Goal: Register for event/course

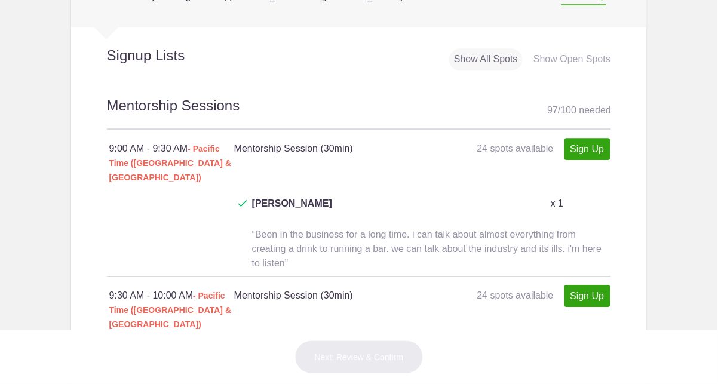
scroll to position [711, 0]
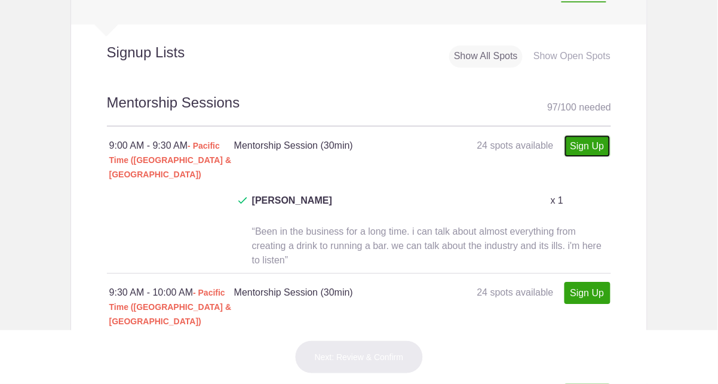
click at [572, 144] on link "Sign Up" at bounding box center [587, 146] width 46 height 22
type input "1"
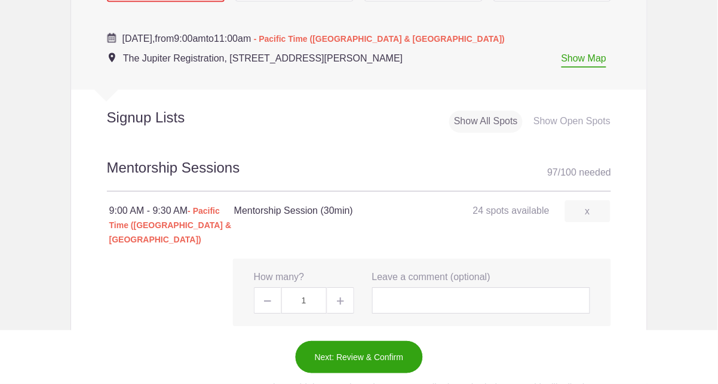
scroll to position [651, 0]
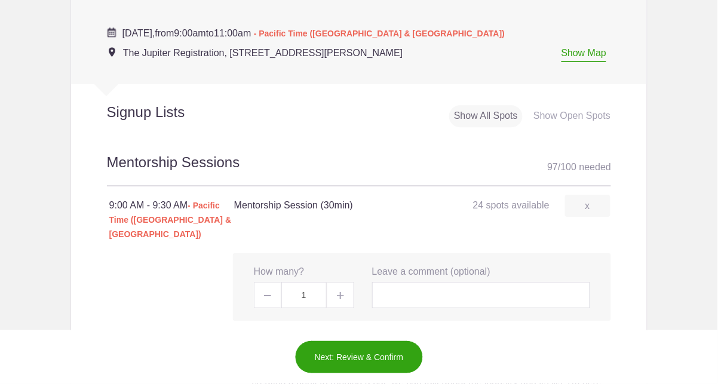
click at [668, 230] on body "Login Sign up for Free Login Loading page Loading page Diageo ***MENTOR SIGN UP…" at bounding box center [359, 192] width 718 height 384
click at [573, 107] on div "Show Open Spots" at bounding box center [571, 116] width 87 height 22
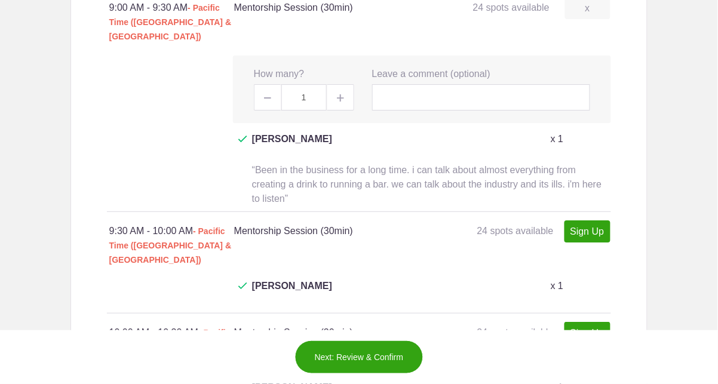
scroll to position [881, 0]
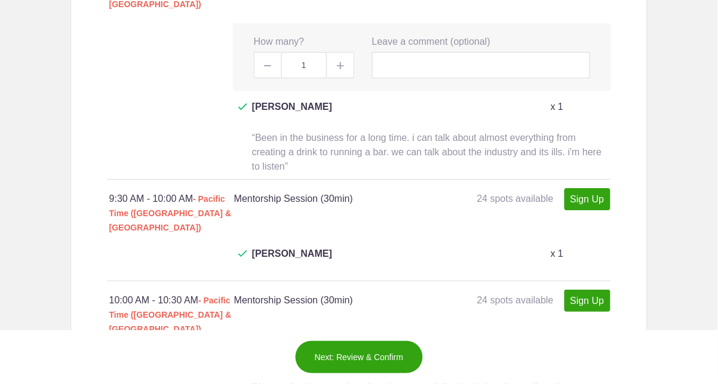
click at [137, 113] on div at bounding box center [359, 101] width 505 height 156
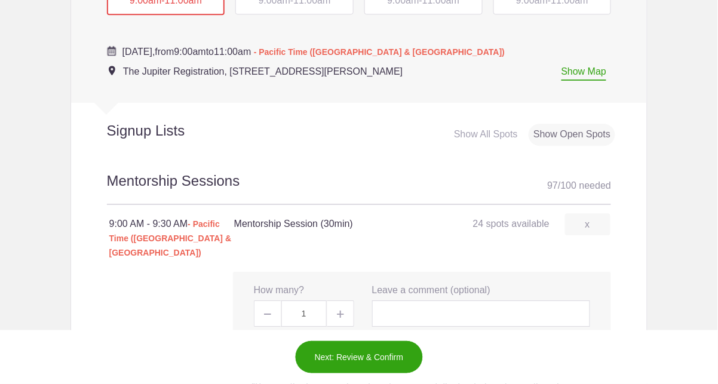
scroll to position [601, 0]
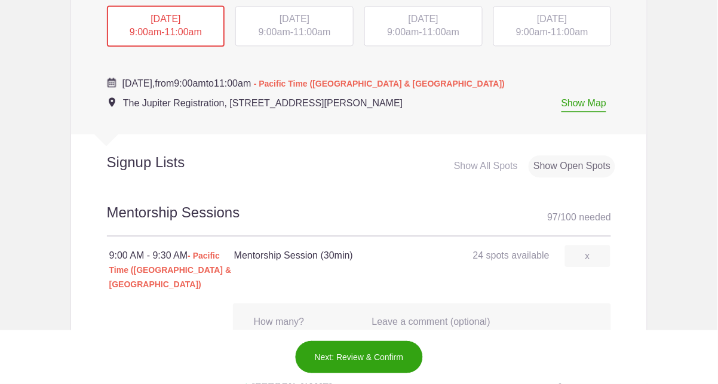
click at [164, 159] on h2 "Signup Lists" at bounding box center [167, 162] width 192 height 18
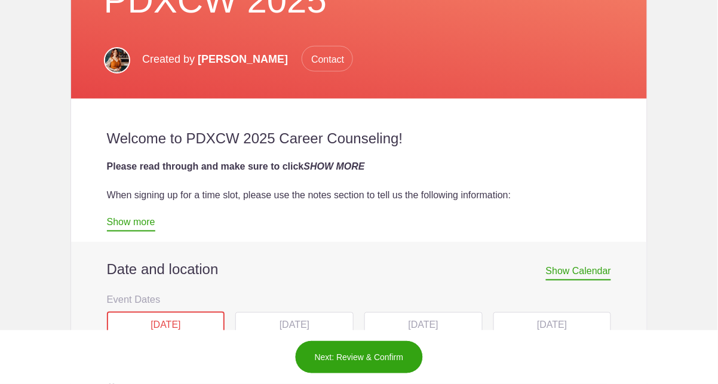
scroll to position [232, 0]
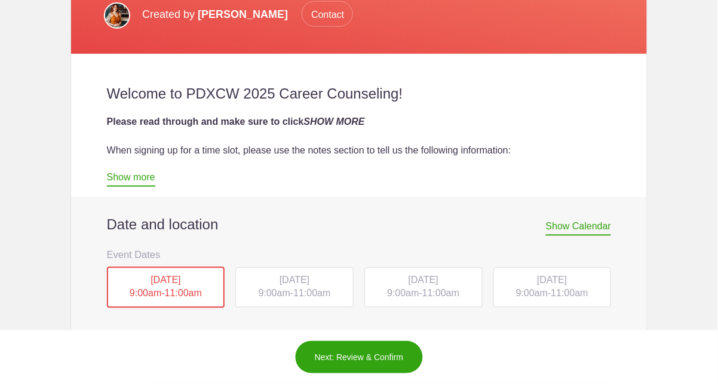
scroll to position [425, 0]
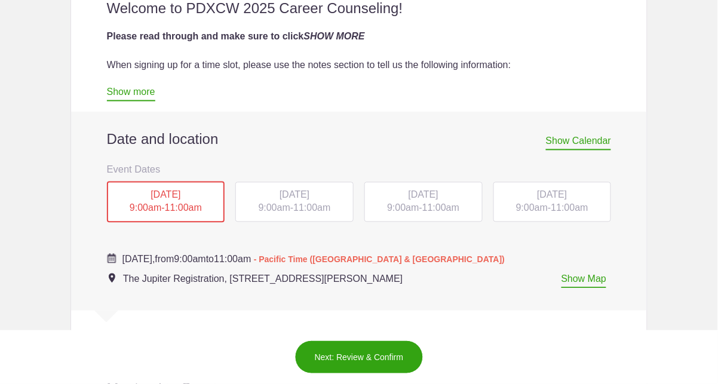
click at [303, 208] on span "11:00am" at bounding box center [311, 208] width 37 height 10
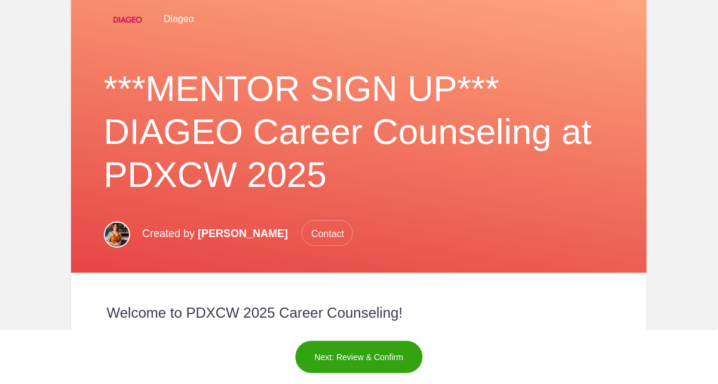
scroll to position [466, 0]
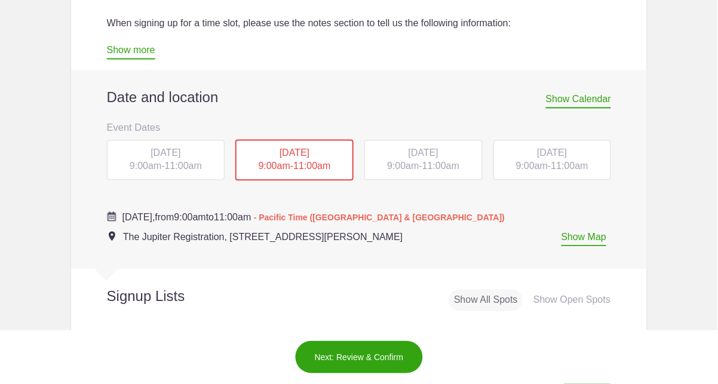
click at [161, 161] on div "MON, Oct 13, 2025 9:00am - 11:00am" at bounding box center [166, 160] width 118 height 41
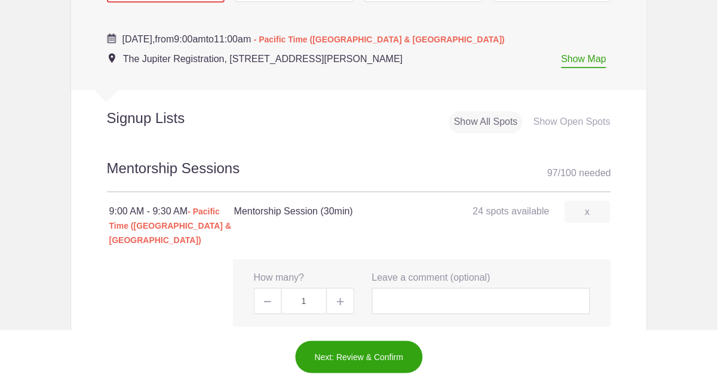
scroll to position [783, 0]
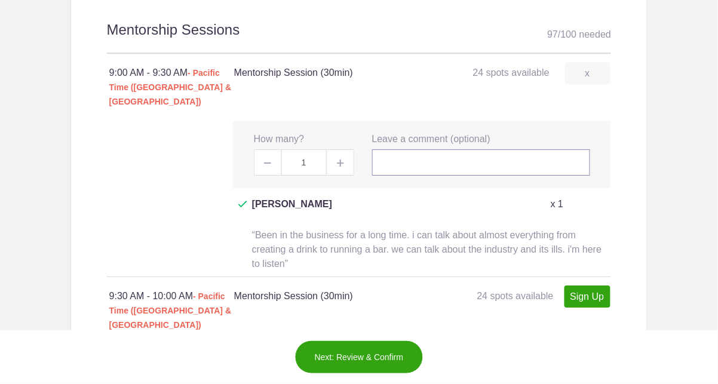
click at [395, 157] on input "text" at bounding box center [481, 162] width 219 height 26
type input "Amie Ward"
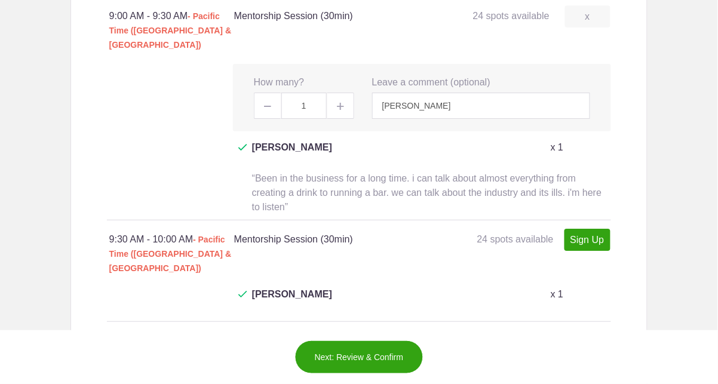
scroll to position [834, 0]
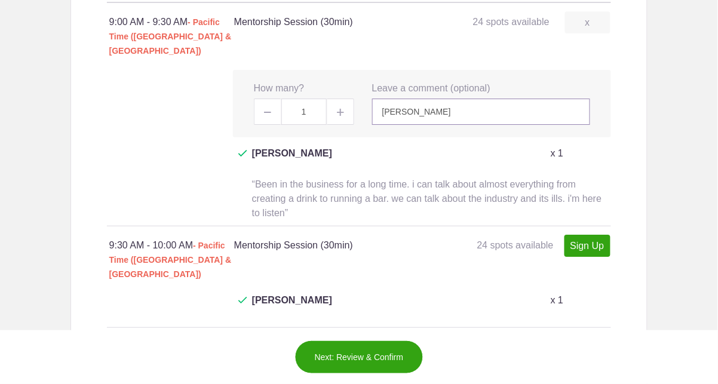
click at [472, 99] on input "Amie Ward" at bounding box center [481, 112] width 219 height 26
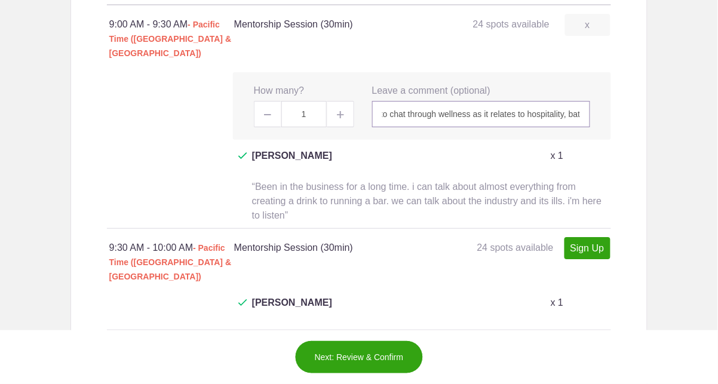
scroll to position [0, 0]
drag, startPoint x: 466, startPoint y: 101, endPoint x: 325, endPoint y: 102, distance: 140.3
click at [325, 102] on div "x How many? 1 x Leave a comment (optional) Amie Ward, The Healthtender/Safe Bar…" at bounding box center [422, 105] width 378 height 67
click at [527, 101] on input "Amie Ward, The Healthtender/Safe Bars. Stoked to chat through wellness as it re…" at bounding box center [481, 114] width 219 height 26
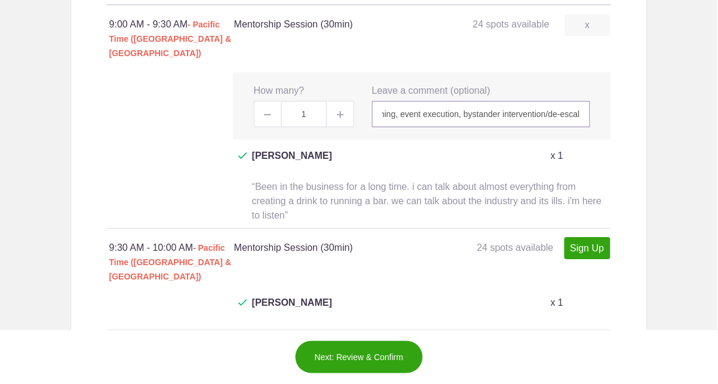
drag, startPoint x: 576, startPoint y: 102, endPoint x: 436, endPoint y: 101, distance: 139.7
click at [436, 101] on input "Amie Ward, The Healthtender/Safe Bars/Baltimore Bartenders' Guild. Stoked to ch…" at bounding box center [481, 114] width 219 height 26
click at [468, 104] on input "Amie Ward, The Healthtender/Safe Bars/Baltimore Bartenders' Guild. Stoked to ch…" at bounding box center [481, 114] width 219 height 26
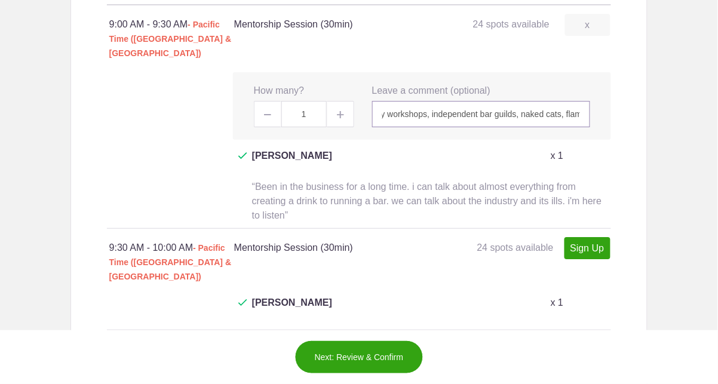
scroll to position [0, 625]
drag, startPoint x: 540, startPoint y: 101, endPoint x: 596, endPoint y: 101, distance: 56.1
click at [596, 101] on div "x How many? 1 x Leave a comment (optional) Amie Ward, The Healthtender/Safe Bar…" at bounding box center [422, 105] width 378 height 67
drag, startPoint x: 450, startPoint y: 97, endPoint x: 362, endPoint y: 91, distance: 88.0
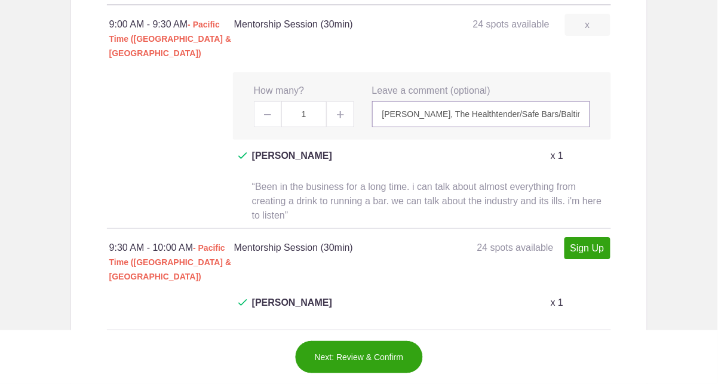
click at [316, 103] on div "x How many? 1 x Leave a comment (optional) Amie Ward, The Healthtender/Safe Bar…" at bounding box center [422, 105] width 378 height 67
click at [408, 101] on input "Amie Ward, The Healthtender/Safe Bars/Baltimore Bartenders' Guild. Stoked to ch…" at bounding box center [481, 114] width 219 height 26
click at [564, 103] on input "Amie Ward, The Healthtender/Safe Bars/Baltimore Bartenders' Guild. Stoked to ch…" at bounding box center [481, 114] width 219 height 26
click at [496, 102] on input "Amie Ward, The Healthtender/Safe Bars/Baltimore Bartenders' Guild. Stoked to ch…" at bounding box center [481, 114] width 219 height 26
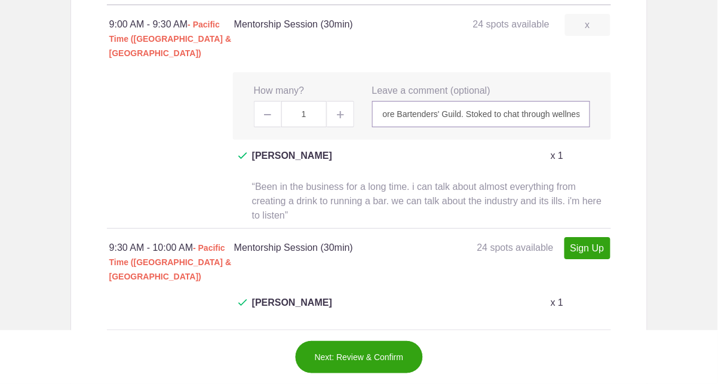
click at [496, 102] on input "Amie Ward, The Healthtender/Safe Bars/Baltimore Bartenders' Guild. Stoked to ch…" at bounding box center [481, 114] width 219 height 26
click at [553, 101] on input "Amie Ward, The Healthtender/Safe Bars/Baltimore Bartenders' Guild. Stoked to ch…" at bounding box center [481, 114] width 219 height 26
click at [561, 101] on input "Amie Ward, The Healthtender/Safe Bars/Baltimore Bartenders' Guild. Stoked to ch…" at bounding box center [481, 114] width 219 height 26
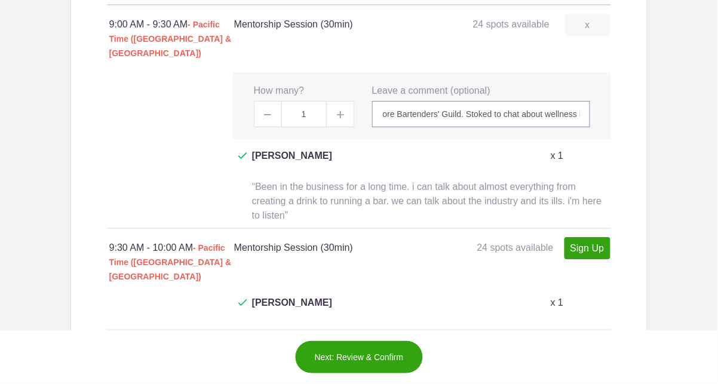
click at [568, 101] on input "Amie Ward, The Healthtender/Safe Bars/Baltimore Bartenders' Guild. Stoked to ch…" at bounding box center [481, 114] width 219 height 26
click at [560, 101] on input "Amie Ward, The Healthtender/Safe Bars/Baltimore Bartenders' Guild. Stoked to ch…" at bounding box center [481, 114] width 219 height 26
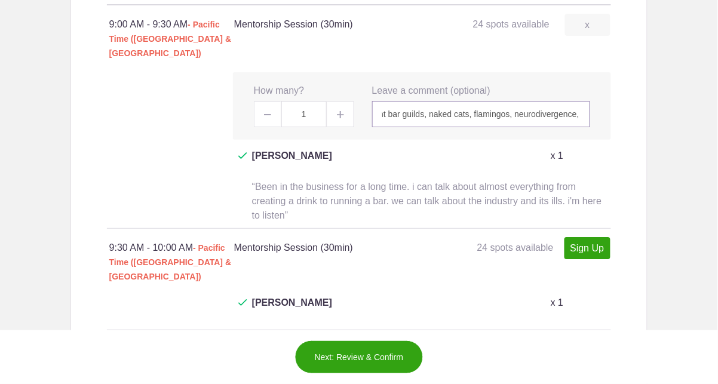
click at [580, 104] on input "Amie Ward, The Healthtender/Safe Bars/Baltimore Bartenders' Guild. Stoked to ch…" at bounding box center [481, 114] width 219 height 26
drag, startPoint x: 582, startPoint y: 100, endPoint x: 375, endPoint y: 98, distance: 207.2
click at [375, 101] on input "Amie Ward, The Healthtender/Safe Bars/Baltimore Bartenders' Guild. Stoked to ch…" at bounding box center [481, 114] width 219 height 26
type input "Amie Ward, The Healthtender/Safe Bars/Baltimore Bartenders' Guild. Stoked to ch…"
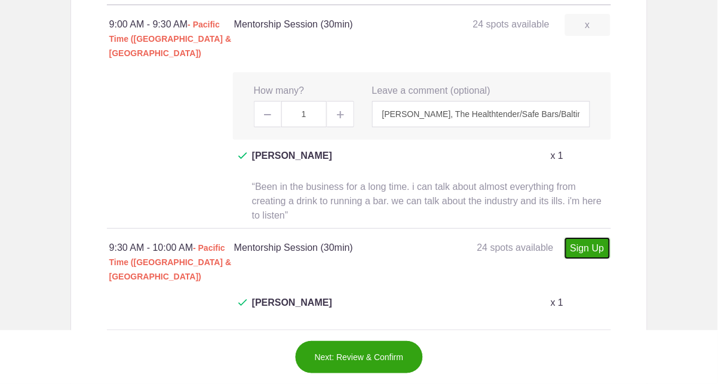
click at [584, 237] on link "Sign Up" at bounding box center [587, 248] width 46 height 22
type input "1"
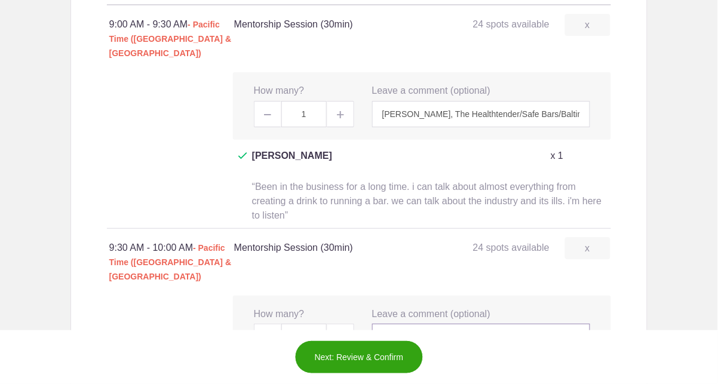
click at [456, 324] on input "text" at bounding box center [481, 337] width 219 height 26
paste input "Amie Ward, The Healthtender/Safe Bars/Baltimore Bartenders' Guild. Stoked to ch…"
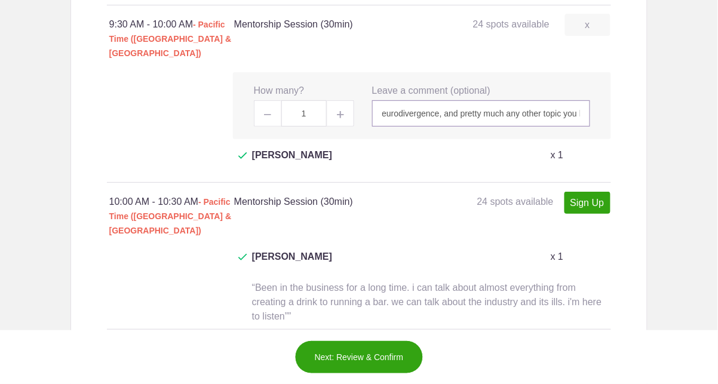
scroll to position [1083, 0]
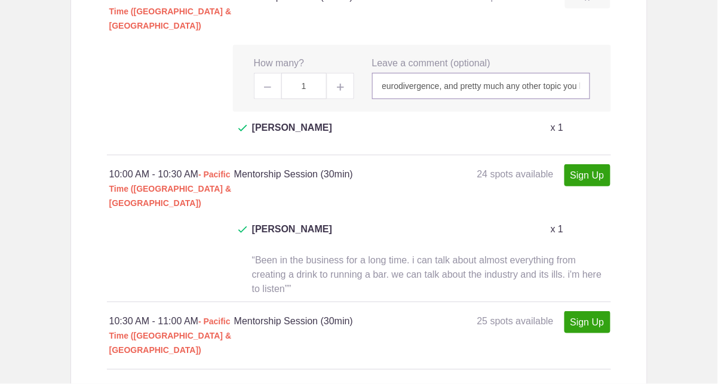
type input "Amie Ward, The Healthtender/Safe Bars/Baltimore Bartenders' Guild. Stoked to ch…"
click at [574, 164] on link "Sign Up" at bounding box center [587, 175] width 46 height 22
type input "1"
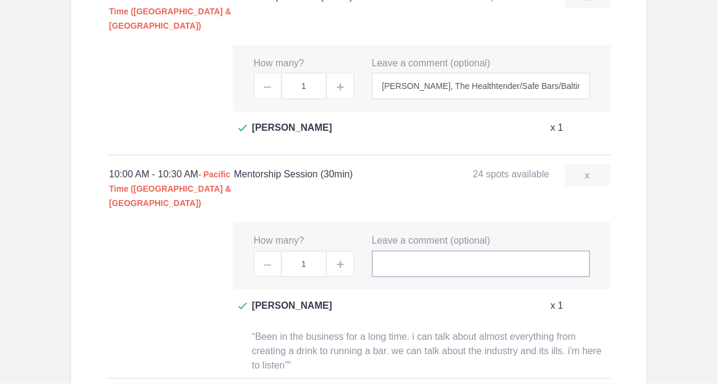
click at [448, 251] on input "text" at bounding box center [481, 264] width 219 height 26
paste input "Amie Ward, The Healthtender/Safe Bars/Baltimore Bartenders' Guild. Stoked to ch…"
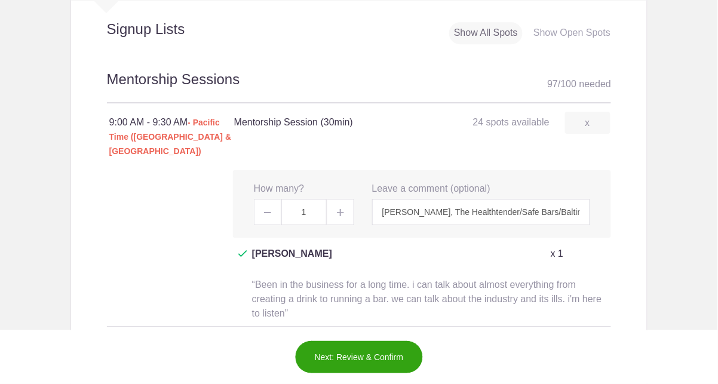
scroll to position [716, 0]
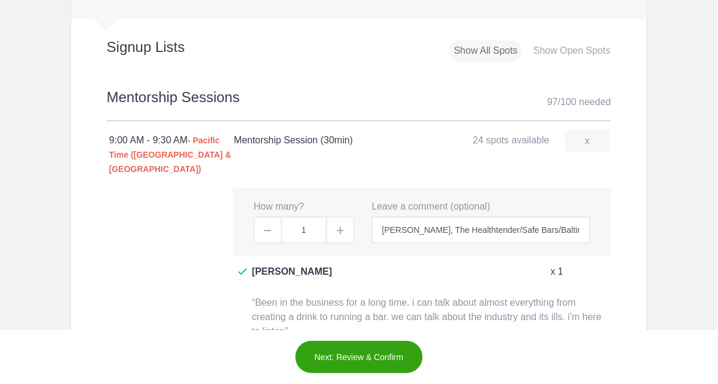
type input "Amie Ward, The Healthtender/Safe Bars/Baltimore Bartenders' Guild. Stoked to ch…"
drag, startPoint x: 552, startPoint y: 216, endPoint x: 720, endPoint y: 217, distance: 168.4
click at [717, 217] on html "Login Sign up for Free Login Loading page Loading page Diageo ***MENTOR SIGN UP…" at bounding box center [359, 192] width 718 height 384
click at [579, 217] on input "Amie Ward, The Healthtender/Safe Bars/Baltimore Bartenders' Guild. Stoked to ch…" at bounding box center [481, 230] width 219 height 26
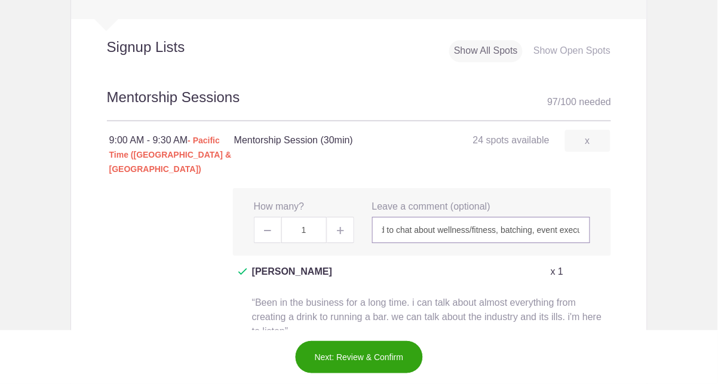
scroll to position [0, 0]
drag, startPoint x: 579, startPoint y: 214, endPoint x: 370, endPoint y: 210, distance: 209.6
click at [372, 217] on input "Amie Ward, The Healthtender/Safe Bars/Baltimore Bartenders' Guild. Stoked to ch…" at bounding box center [481, 230] width 219 height 26
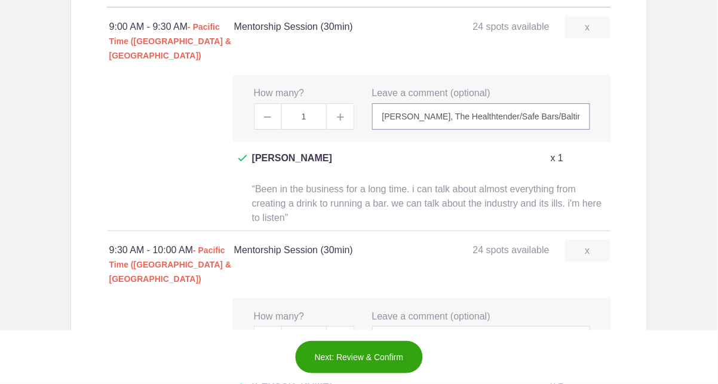
scroll to position [856, 0]
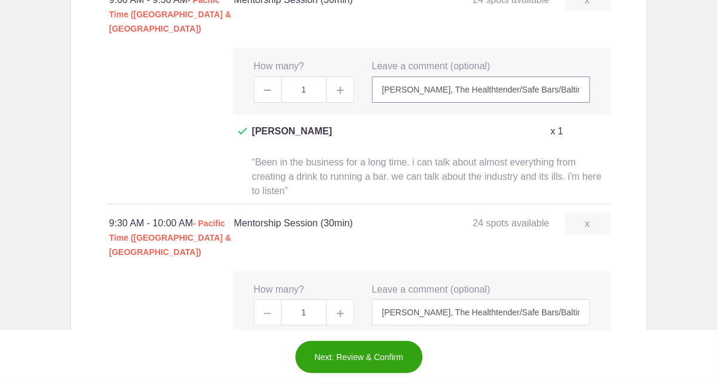
type input "Amie Ward, The Healthtender/Safe Bars/Baltimore Bartenders' Guild. Stoked to ch…"
click at [388, 299] on input "Amie Ward, The Healthtender/Safe Bars/Baltimore Bartenders' Guild. Stoked to ch…" at bounding box center [481, 312] width 219 height 26
paste input "I'm totes okay with group chats!"
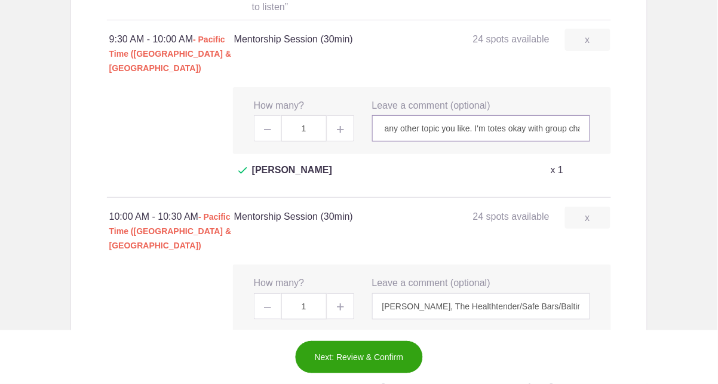
scroll to position [1041, 0]
type input "Amie Ward, The Healthtender/Safe Bars/Baltimore Bartenders' Guild. Stoked to ch…"
click at [445, 293] on input "Amie Ward, The Healthtender/Safe Bars/Baltimore Bartenders' Guild. Stoked to ch…" at bounding box center [481, 306] width 219 height 26
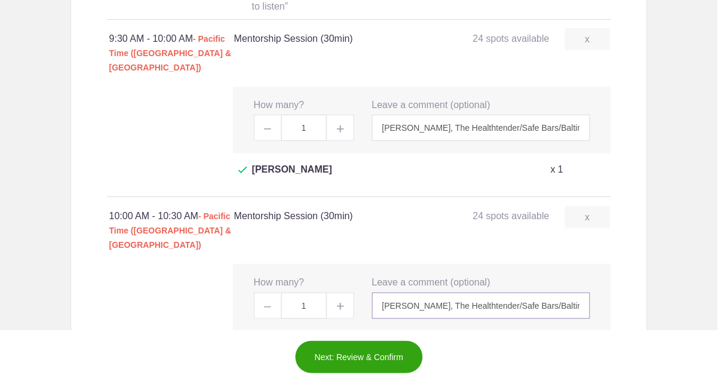
click at [445, 293] on input "Amie Ward, The Healthtender/Safe Bars/Baltimore Bartenders' Guild. Stoked to ch…" at bounding box center [481, 306] width 219 height 26
paste input "I'm totes okay with group chats!"
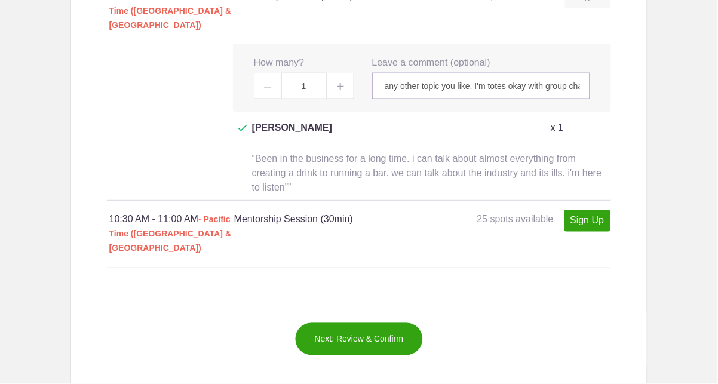
scroll to position [1315, 0]
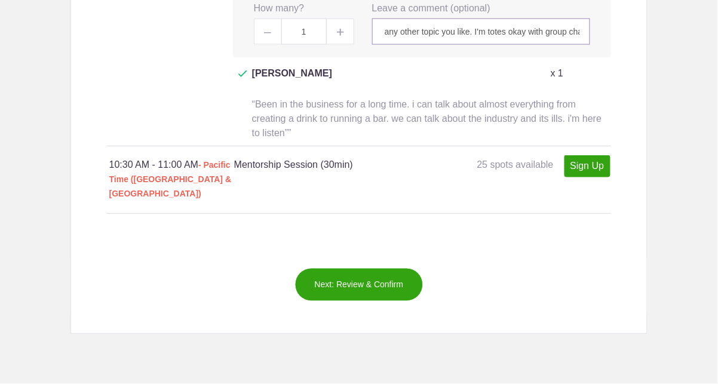
type input "Amie Ward, The Healthtender/Safe Bars/Baltimore Bartenders' Guild. Stoked to ch…"
click at [585, 155] on link "Sign Up" at bounding box center [587, 166] width 46 height 22
type input "1"
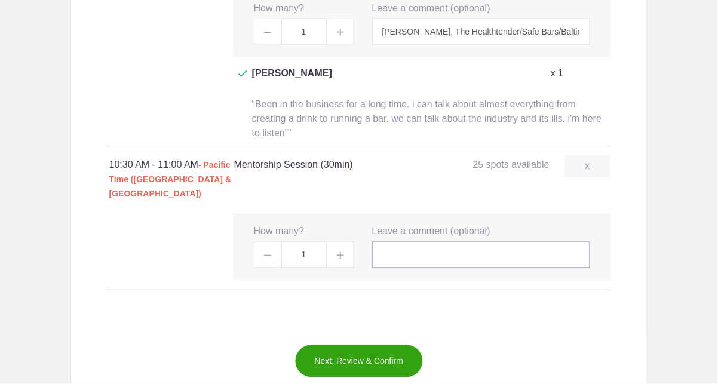
click at [412, 242] on input "text" at bounding box center [481, 255] width 219 height 26
paste input "Amie Ward, The Healthtender/Safe Bars/Baltimore Bartenders' Guild. Stoked to ch…"
type input "Amie Ward, The Healthtender/Safe Bars/Baltimore Bartenders' Guild. Stoked to ch…"
click at [381, 345] on button "Next: Review & Confirm" at bounding box center [359, 361] width 128 height 33
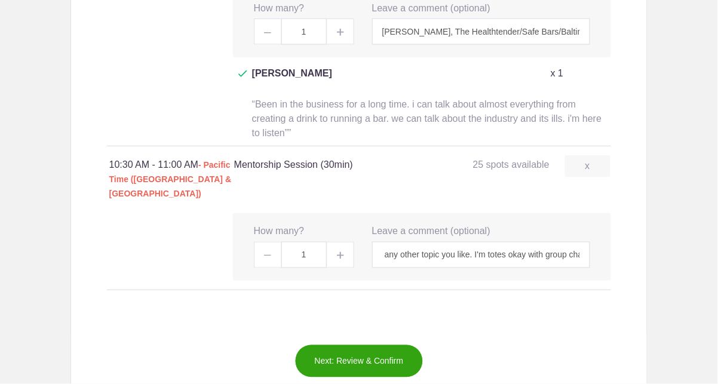
scroll to position [0, 0]
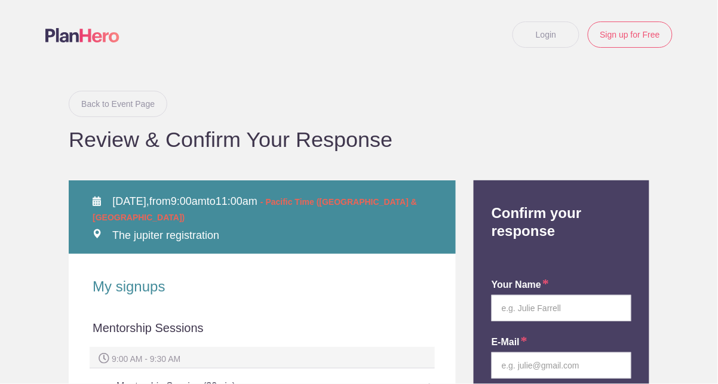
click at [142, 110] on link "Back to Event Page" at bounding box center [118, 104] width 99 height 26
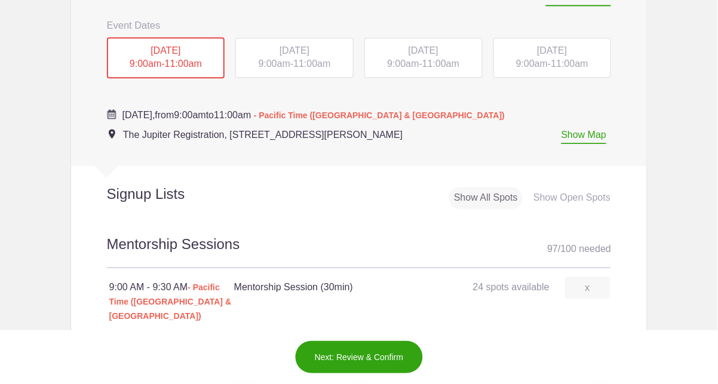
scroll to position [567, 0]
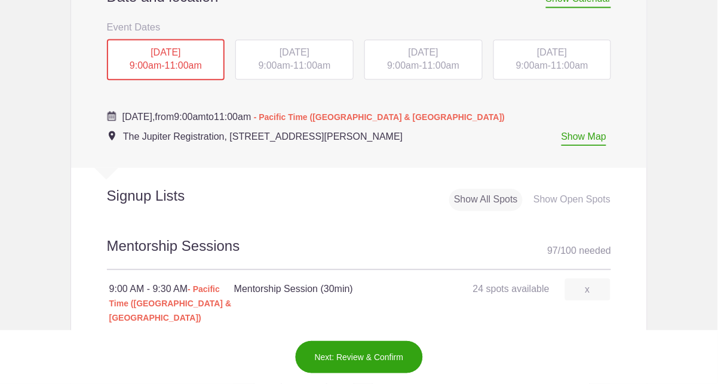
click at [300, 62] on span "11:00am" at bounding box center [311, 65] width 37 height 10
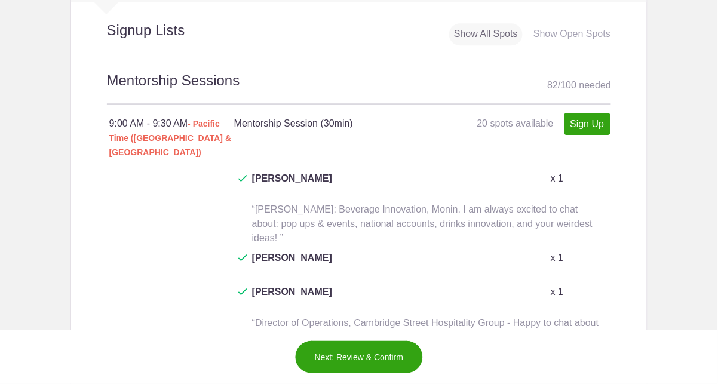
scroll to position [720, 0]
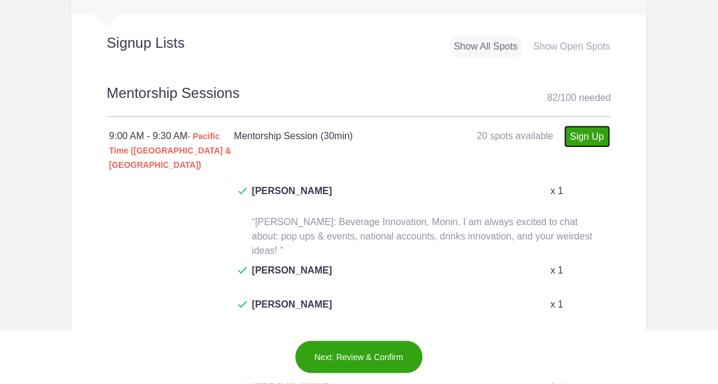
click at [586, 134] on link "Sign Up" at bounding box center [587, 136] width 46 height 22
type input "1"
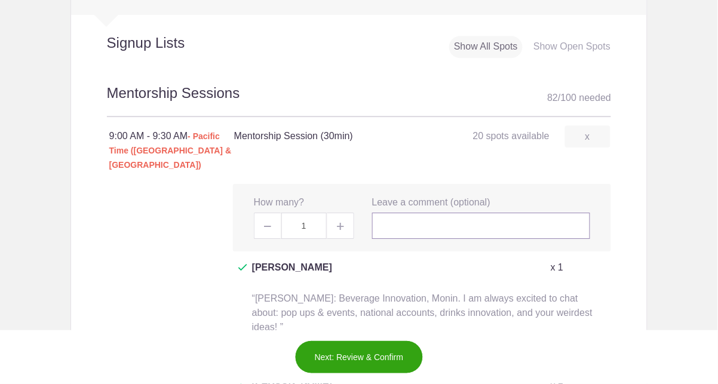
click at [435, 216] on input "text" at bounding box center [481, 226] width 219 height 26
paste input "Amie Ward, The Healthtender/Safe Bars/Baltimore Bartenders' Guild. Stoked to ch…"
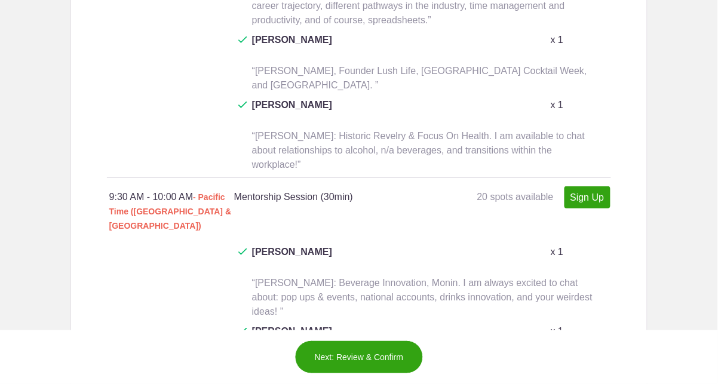
scroll to position [1146, 0]
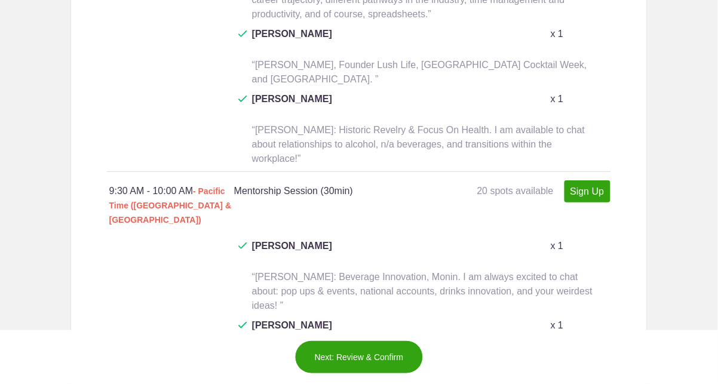
type input "Amie Ward, The Healthtender/Safe Bars/Baltimore Bartenders' Guild. Stoked to ch…"
click at [585, 180] on link "Sign Up" at bounding box center [587, 191] width 46 height 22
type input "1"
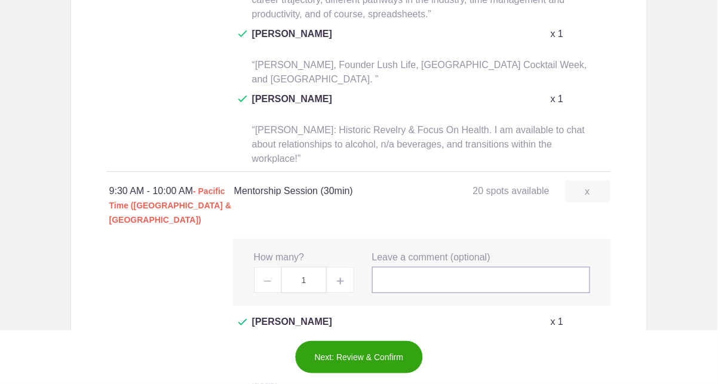
click at [390, 267] on input "text" at bounding box center [481, 280] width 219 height 26
paste input "Amie Ward, The Healthtender/Safe Bars/Baltimore Bartenders' Guild. Stoked to ch…"
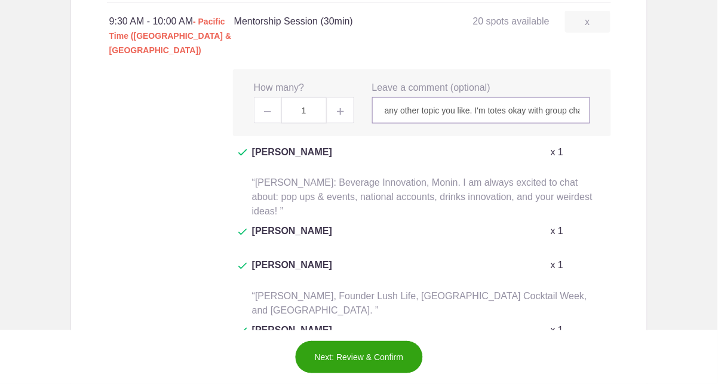
scroll to position [1385, 0]
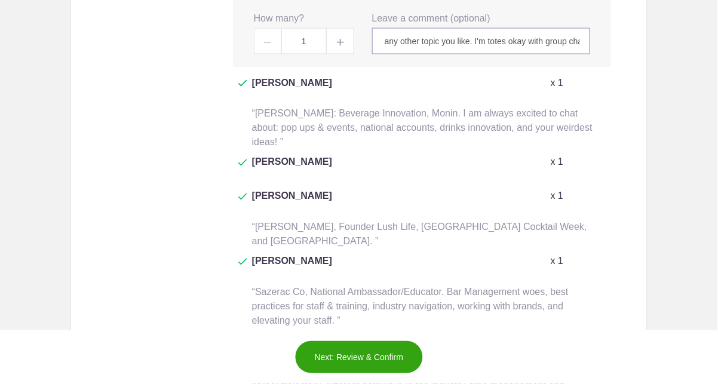
type input "Amie Ward, The Healthtender/Safe Bars/Baltimore Bartenders' Guild. Stoked to ch…"
type input "1"
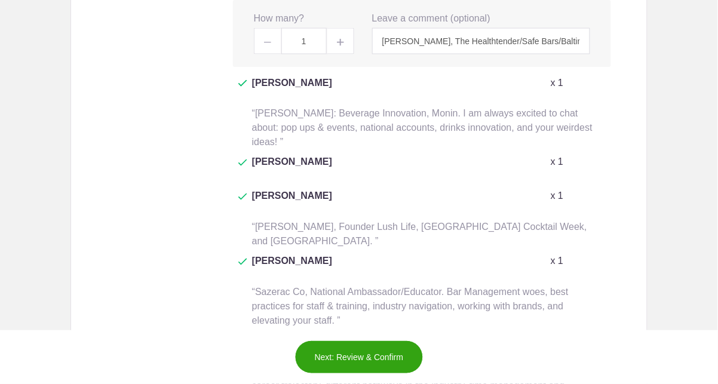
paste input "Amie Ward, The Healthtender/Safe Bars/Baltimore Bartenders' Guild. Stoked to ch…"
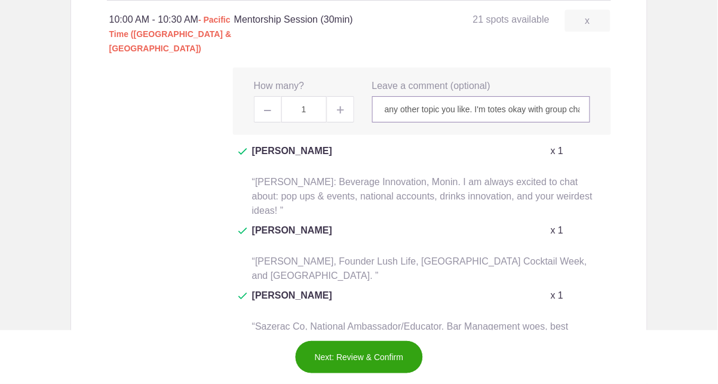
scroll to position [1851, 0]
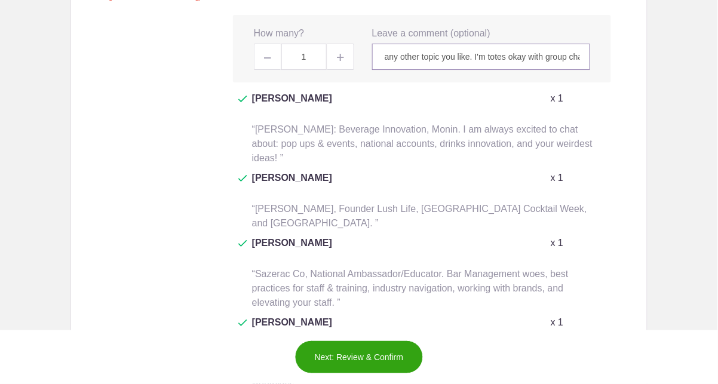
type input "Amie Ward, The Healthtender/Safe Bars/Baltimore Bartenders' Guild. Stoked to ch…"
type input "1"
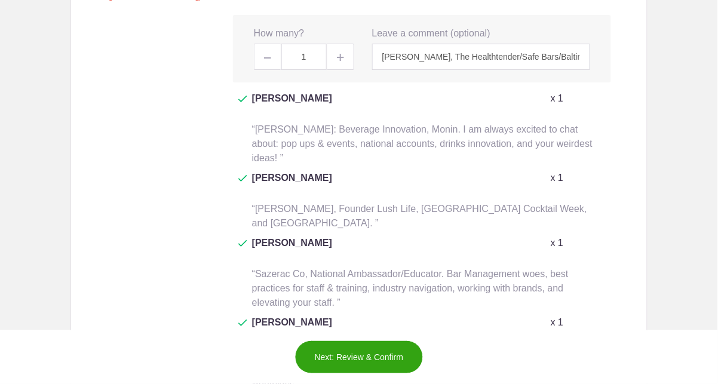
paste input "Amie Ward, The Healthtender/Safe Bars/Baltimore Bartenders' Guild. Stoked to ch…"
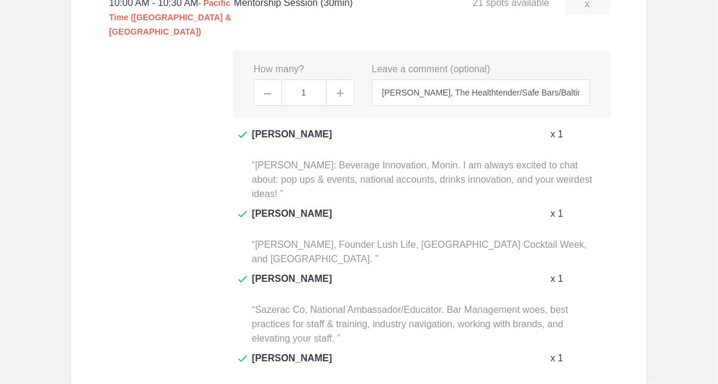
scroll to position [1723, 0]
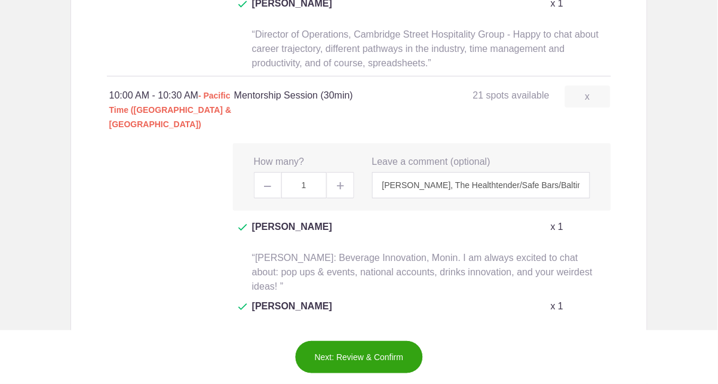
type input "Amie Ward, The Healthtender/Safe Bars/Baltimore Bartenders' Guild. Stoked to ch…"
click at [370, 363] on button "Next: Review & Confirm" at bounding box center [359, 356] width 128 height 33
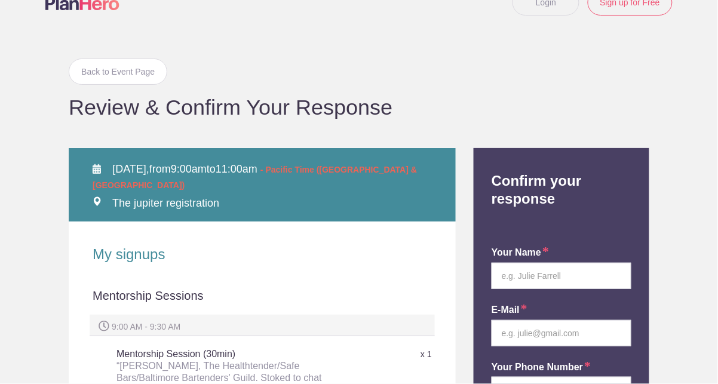
scroll to position [57, 0]
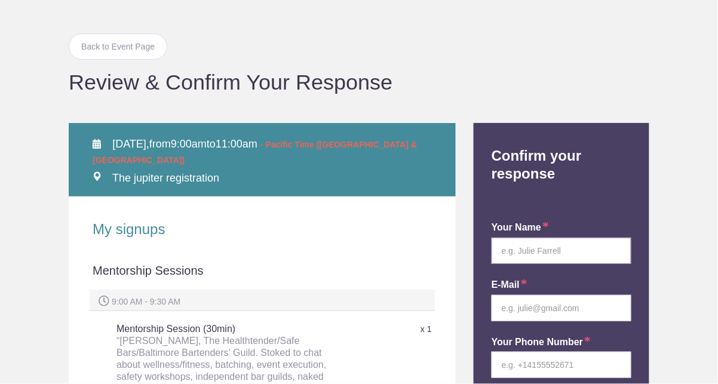
click at [547, 258] on input "text" at bounding box center [561, 251] width 140 height 26
type input "Amie Ward"
click at [587, 307] on input "email" at bounding box center [561, 308] width 140 height 26
type input "amie@thehealthtender.com"
click at [525, 368] on input "tel" at bounding box center [561, 365] width 140 height 26
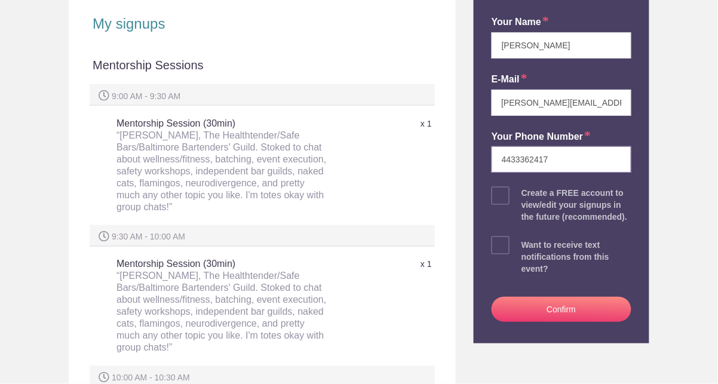
scroll to position [336, 0]
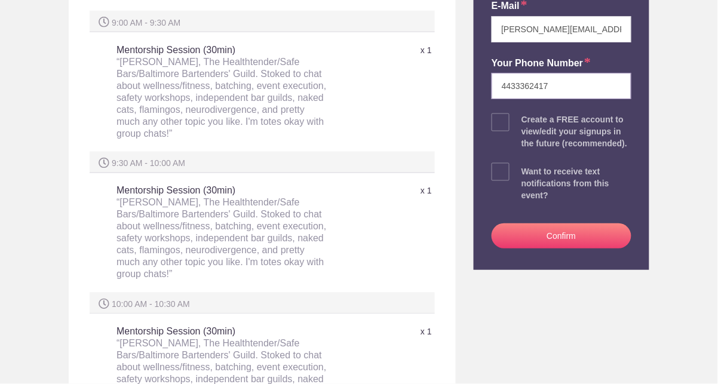
type input "4433362417"
click at [503, 118] on span at bounding box center [500, 122] width 18 height 18
click at [525, 118] on input "checkbox" at bounding box center [595, 120] width 140 height 8
checkbox input "true"
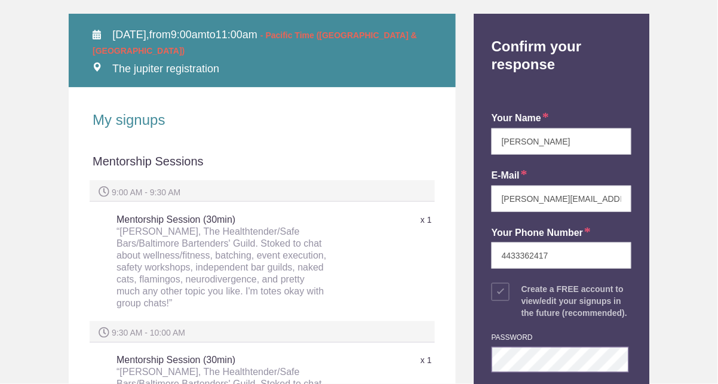
scroll to position [0, 0]
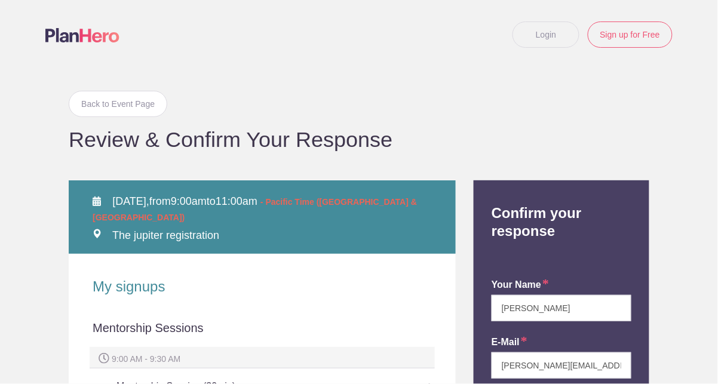
click at [555, 29] on link "Login" at bounding box center [545, 34] width 67 height 26
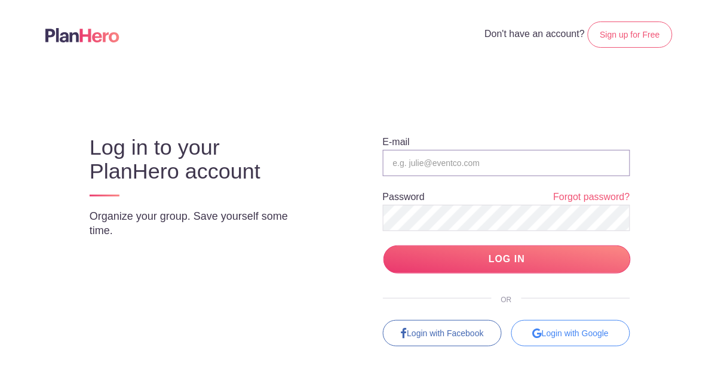
click at [426, 161] on input "email" at bounding box center [506, 163] width 247 height 26
type input "amie@thehealthtender.com"
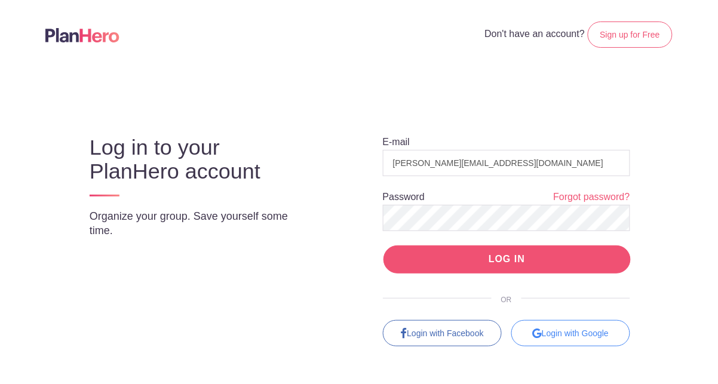
click at [523, 260] on input "LOG IN" at bounding box center [506, 259] width 247 height 28
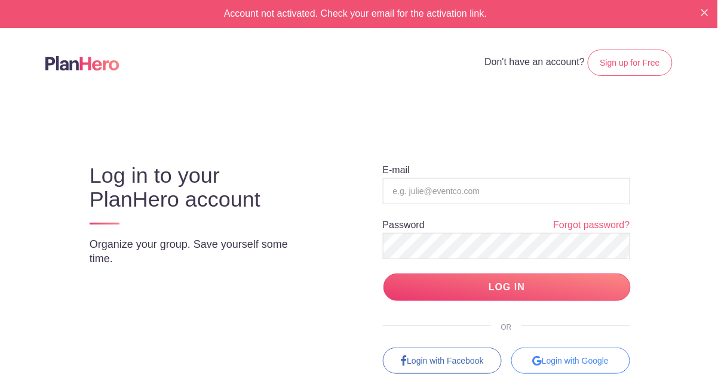
drag, startPoint x: 545, startPoint y: 121, endPoint x: 376, endPoint y: 30, distance: 191.8
click at [489, 109] on body "Account not activated. Check your email for the activation link. Don't have an …" at bounding box center [359, 192] width 718 height 384
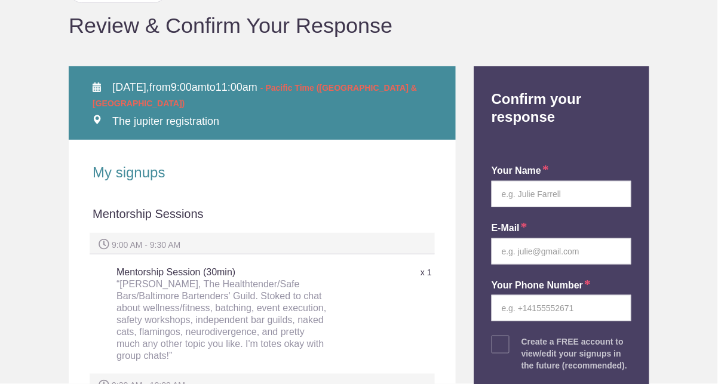
scroll to position [94, 0]
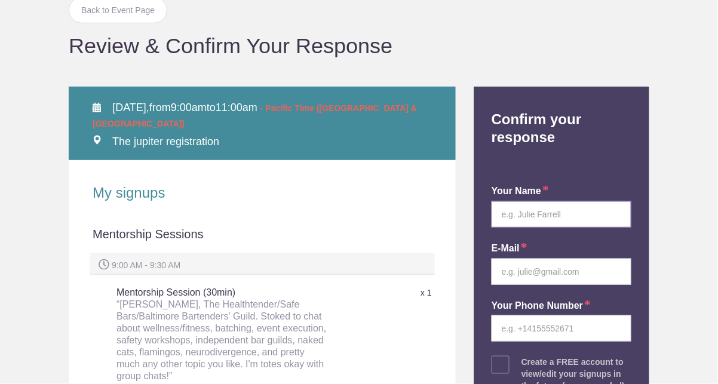
click at [555, 213] on input "text" at bounding box center [561, 214] width 140 height 26
type input "Amie Ward"
click at [598, 279] on input "email" at bounding box center [561, 272] width 140 height 26
type input "amie@thehealthtender.com"
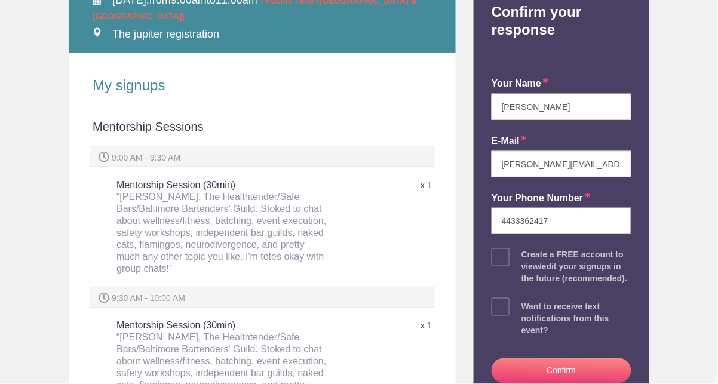
scroll to position [207, 0]
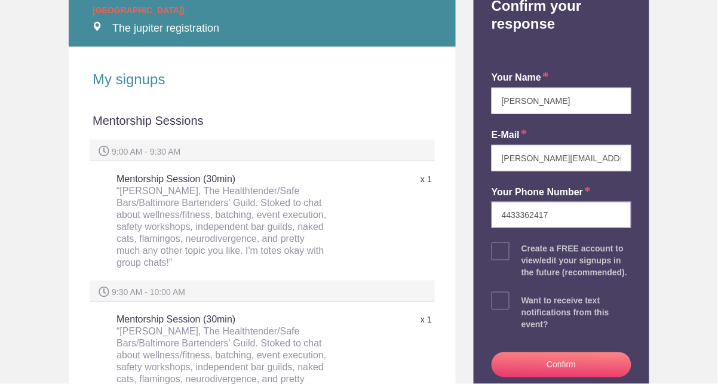
type input "4433362417"
click at [494, 252] on span at bounding box center [500, 251] width 18 height 18
click at [525, 252] on input "checkbox" at bounding box center [595, 249] width 140 height 8
checkbox input "true"
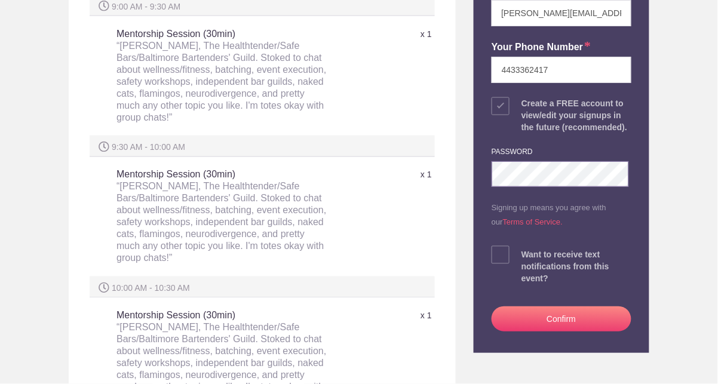
scroll to position [356, 0]
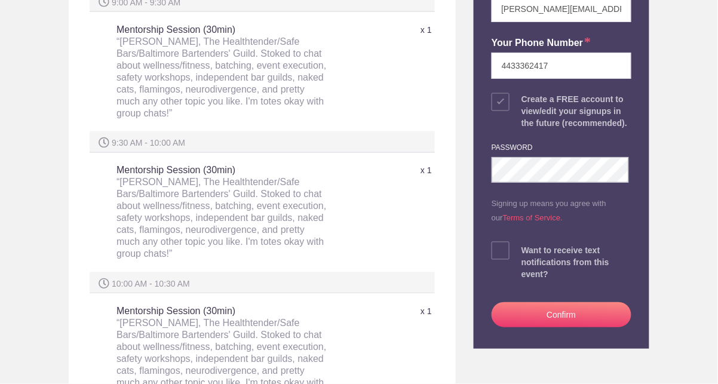
click at [504, 256] on span at bounding box center [500, 251] width 18 height 18
click at [525, 252] on input "checkbox" at bounding box center [595, 248] width 140 height 8
checkbox input "true"
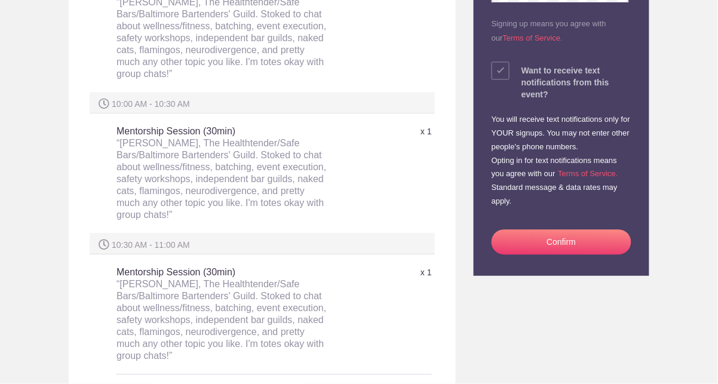
scroll to position [572, 0]
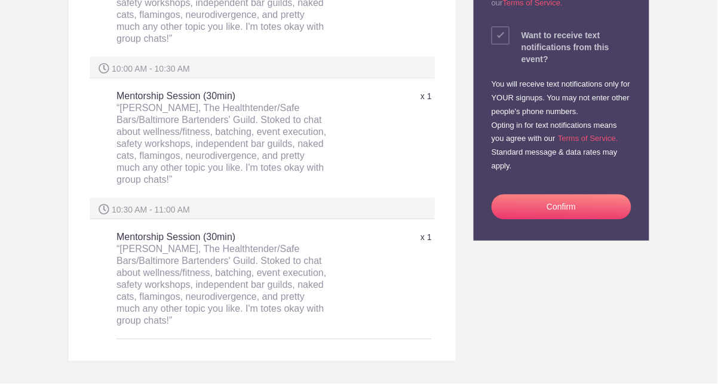
click at [572, 211] on button "Confirm" at bounding box center [561, 206] width 140 height 25
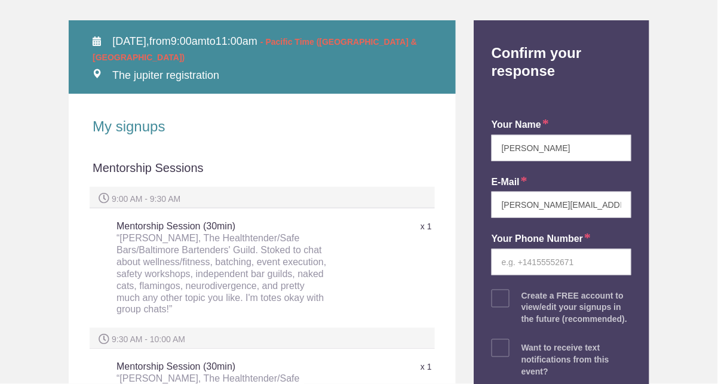
scroll to position [199, 0]
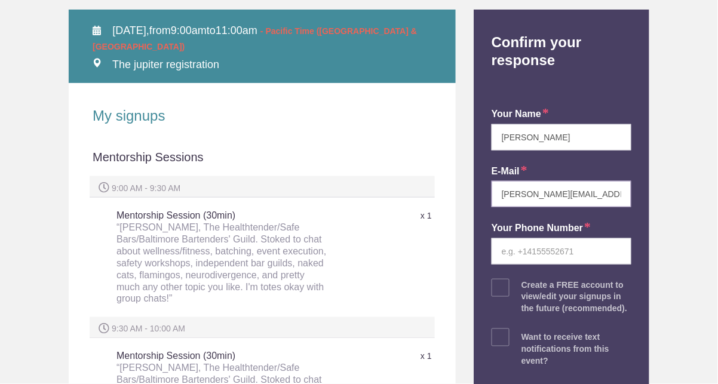
drag, startPoint x: 605, startPoint y: 196, endPoint x: 517, endPoint y: 198, distance: 87.8
click at [517, 198] on input "[PERSON_NAME][EMAIL_ADDRESS][DOMAIN_NAME]" at bounding box center [561, 194] width 140 height 26
type input "amieaward@gmail.com"
type input "4433362417"
click at [491, 289] on span at bounding box center [500, 288] width 18 height 18
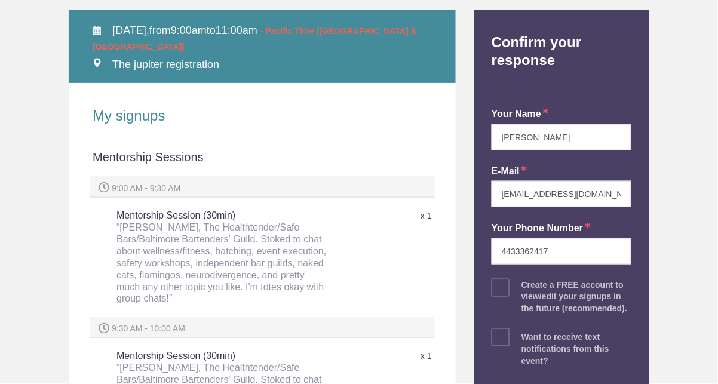
click at [525, 289] on input "checkbox" at bounding box center [595, 285] width 140 height 8
checkbox input "true"
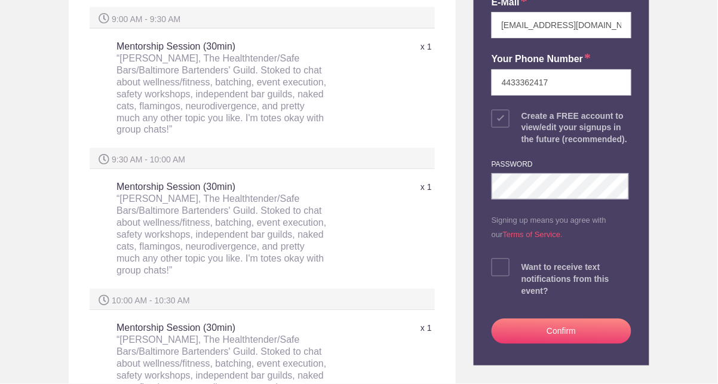
scroll to position [436, 0]
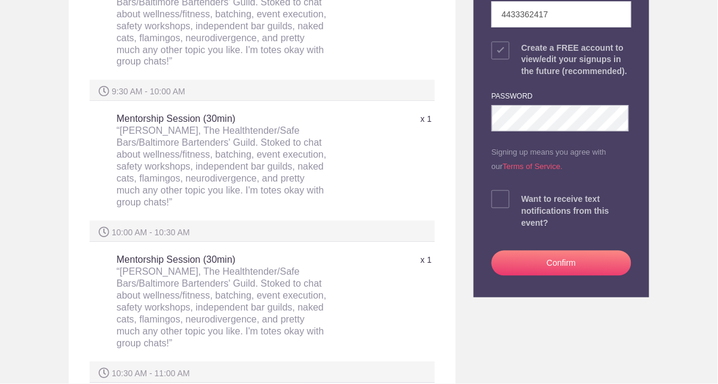
click at [505, 193] on div "your name Amie Ward E-mail amieaward@gmail.com Your Phone Number 4433362417 Cre…" at bounding box center [561, 71] width 158 height 453
click at [500, 206] on span at bounding box center [500, 199] width 18 height 18
click at [525, 201] on input "checkbox" at bounding box center [595, 197] width 140 height 8
checkbox input "true"
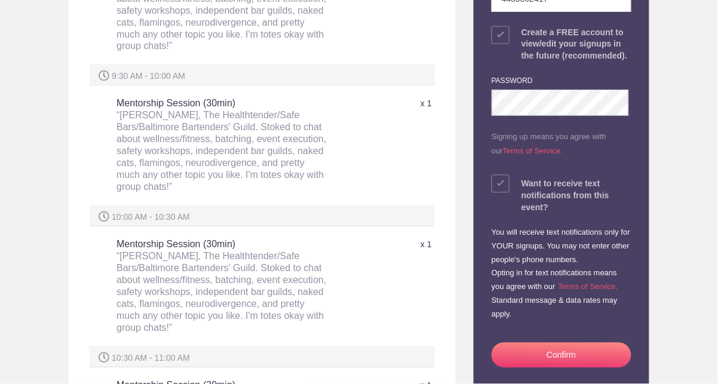
scroll to position [453, 0]
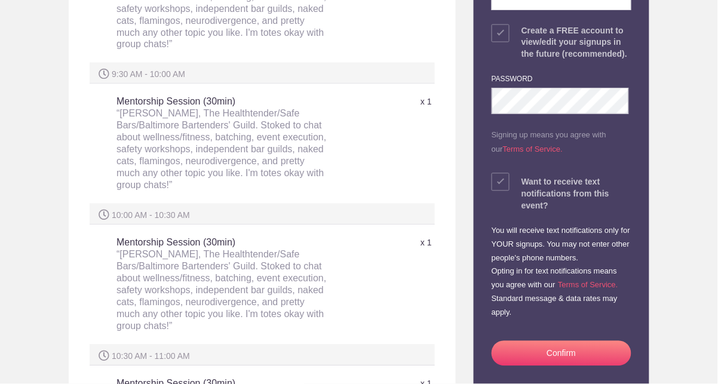
click at [577, 354] on button "Confirm" at bounding box center [561, 353] width 140 height 25
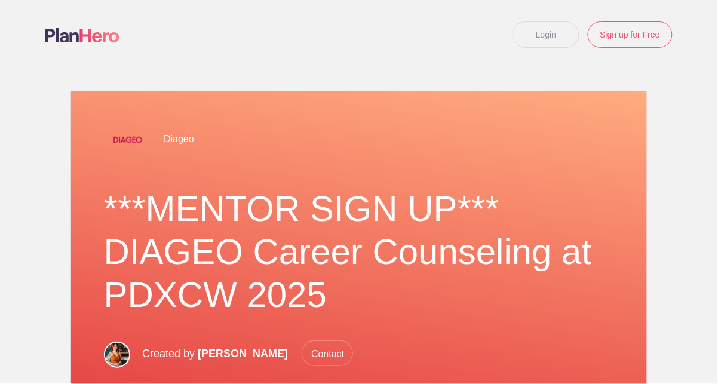
click at [572, 37] on link "Login" at bounding box center [545, 34] width 67 height 26
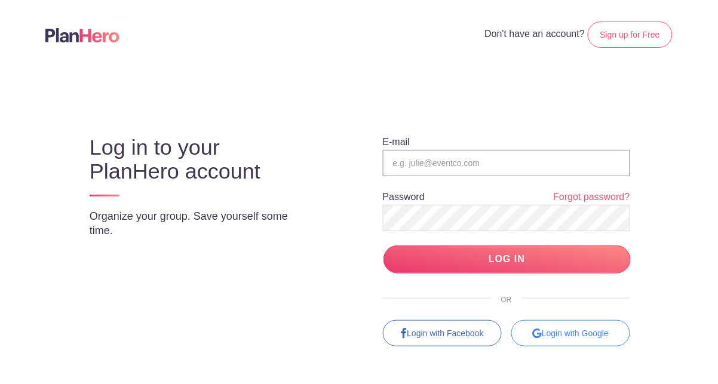
click at [492, 165] on input "email" at bounding box center [506, 163] width 247 height 26
type input "[PERSON_NAME][EMAIL_ADDRESS][DOMAIN_NAME]"
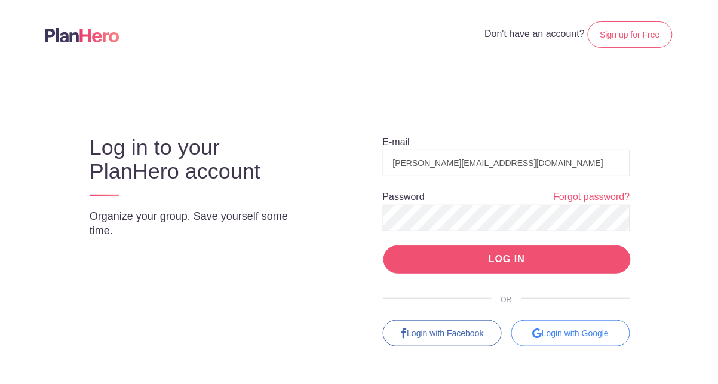
click at [511, 268] on input "LOG IN" at bounding box center [506, 259] width 247 height 28
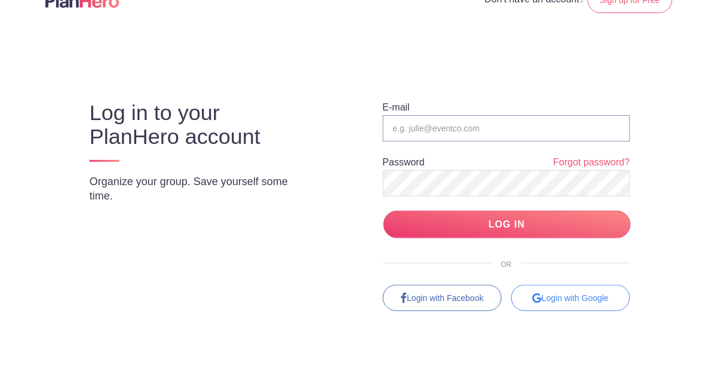
scroll to position [64, 0]
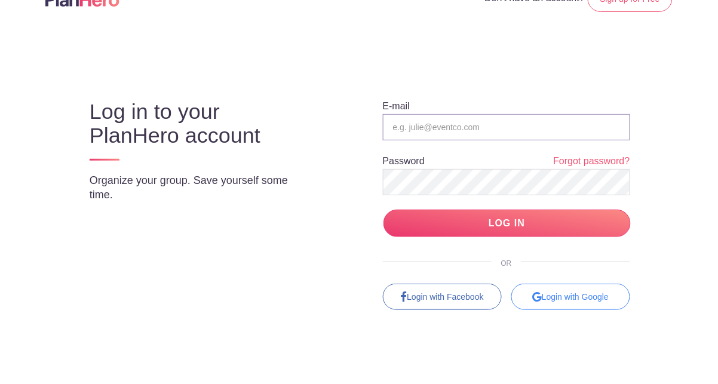
type input "[PERSON_NAME][EMAIL_ADDRESS][DOMAIN_NAME]"
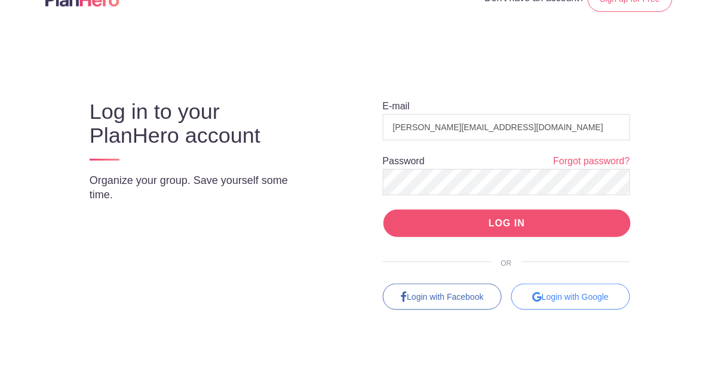
click at [509, 226] on input "LOG IN" at bounding box center [506, 224] width 247 height 28
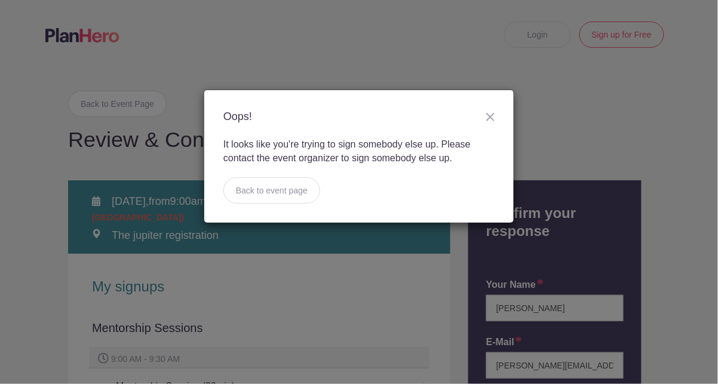
click at [440, 62] on div "Oops! It looks like you're trying to sign somebody else up. Please contact the …" at bounding box center [359, 192] width 718 height 384
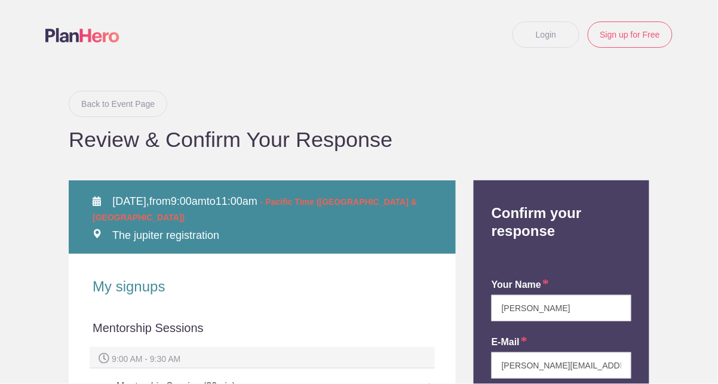
click at [124, 100] on link "Back to Event Page" at bounding box center [118, 104] width 99 height 26
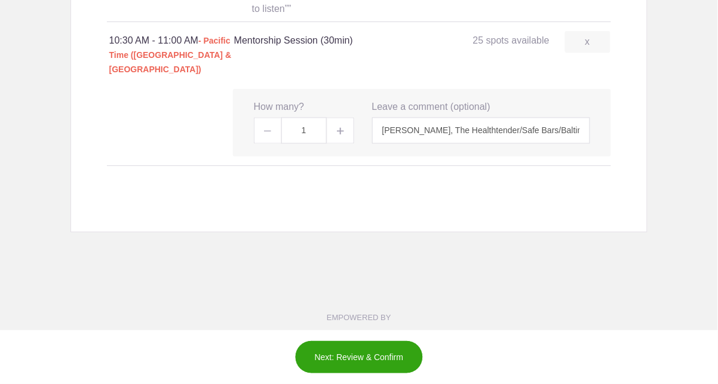
scroll to position [1449, 0]
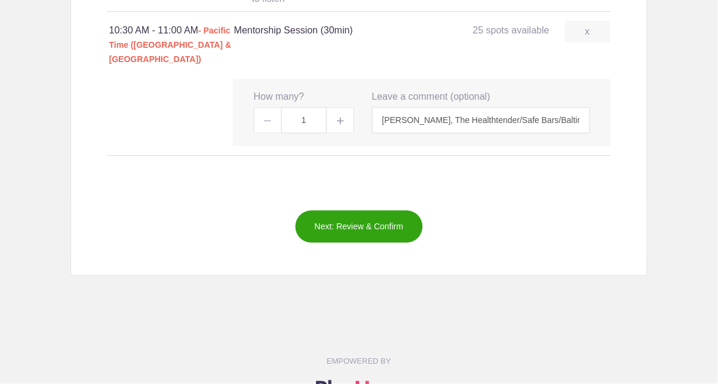
click at [361, 210] on button "Next: Review & Confirm" at bounding box center [359, 226] width 128 height 33
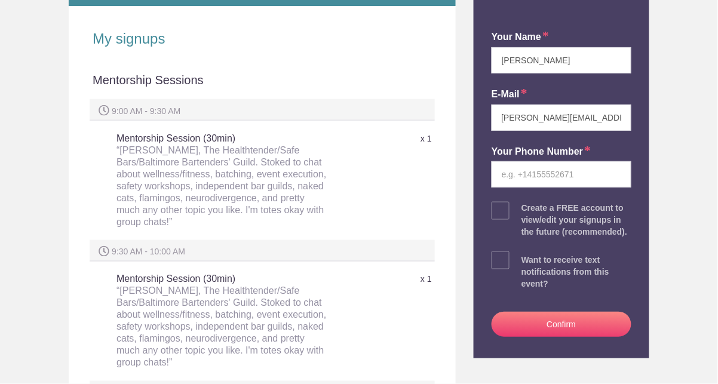
scroll to position [272, 0]
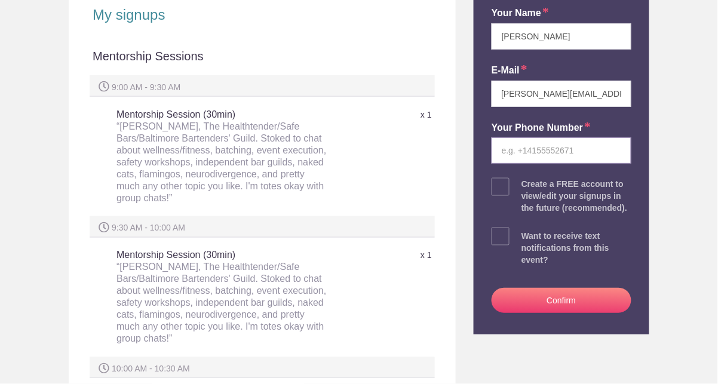
click at [554, 151] on input "tel" at bounding box center [561, 150] width 140 height 26
click at [528, 153] on input "tel" at bounding box center [561, 150] width 140 height 26
type input "4433362417"
click at [491, 187] on span at bounding box center [500, 187] width 18 height 18
click at [525, 187] on input "checkbox" at bounding box center [595, 184] width 140 height 8
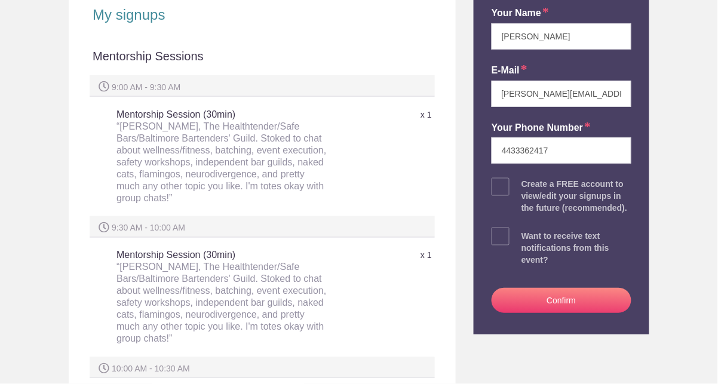
checkbox input "true"
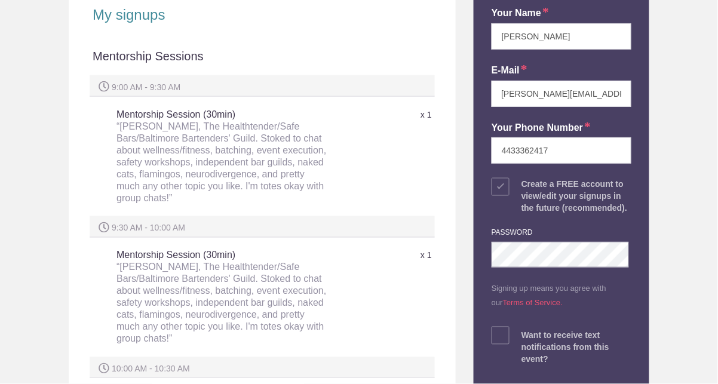
click at [638, 229] on div "Confirm your response your name Amie Ward E-mail amie@thehealthtender.com Your …" at bounding box center [562, 171] width 176 height 525
click at [499, 343] on span at bounding box center [500, 336] width 18 height 18
click at [525, 337] on input "checkbox" at bounding box center [595, 333] width 140 height 8
checkbox input "true"
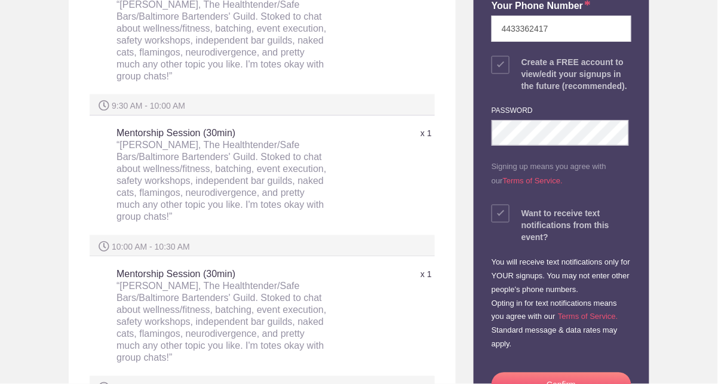
scroll to position [394, 0]
click at [586, 376] on button "Confirm" at bounding box center [561, 384] width 140 height 25
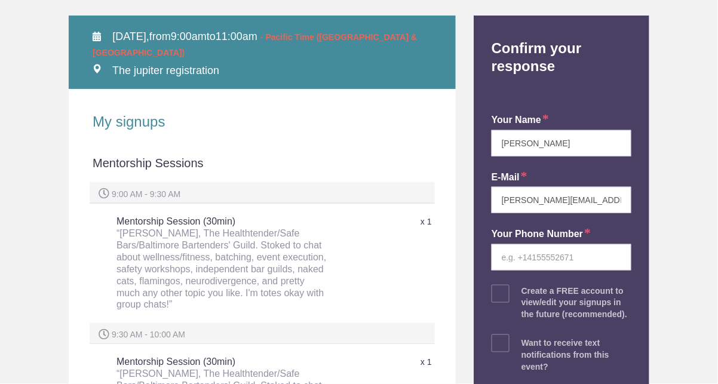
scroll to position [193, 0]
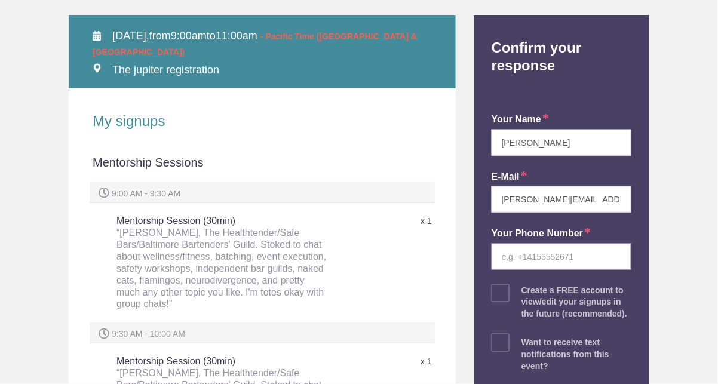
click at [549, 266] on input "tel" at bounding box center [561, 257] width 140 height 26
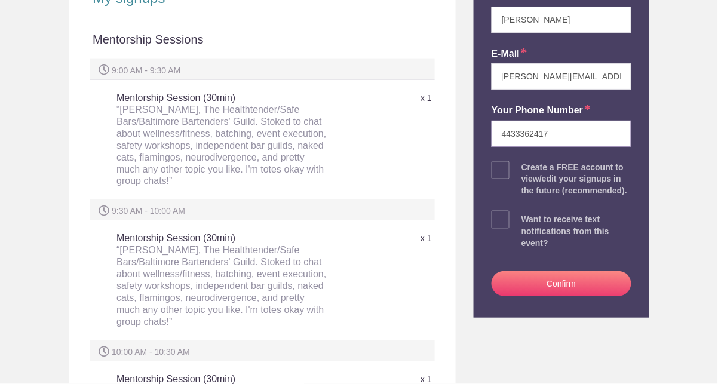
scroll to position [319, 0]
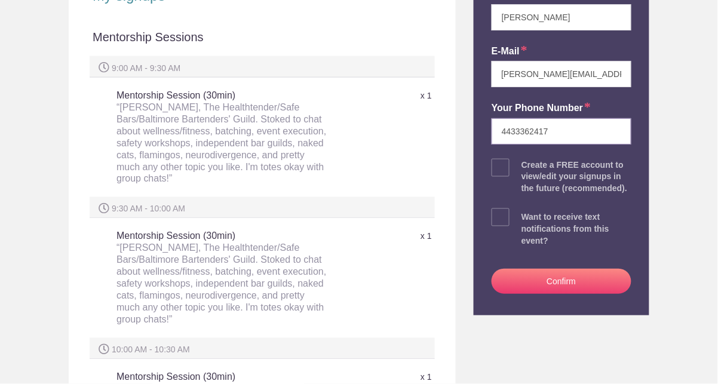
type input "4433362417"
click at [496, 221] on span at bounding box center [500, 217] width 18 height 18
click at [525, 219] on input "checkbox" at bounding box center [595, 215] width 140 height 8
checkbox input "true"
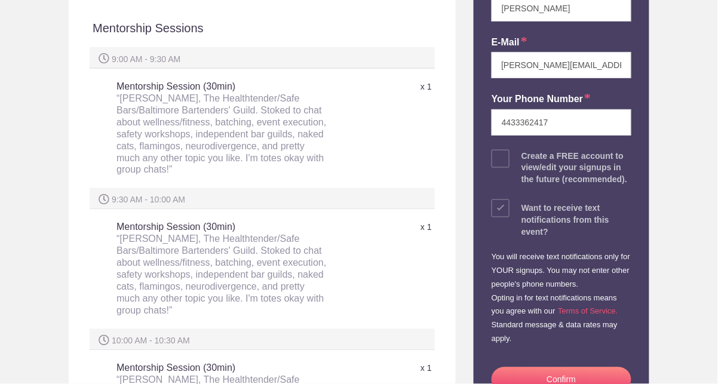
scroll to position [459, 0]
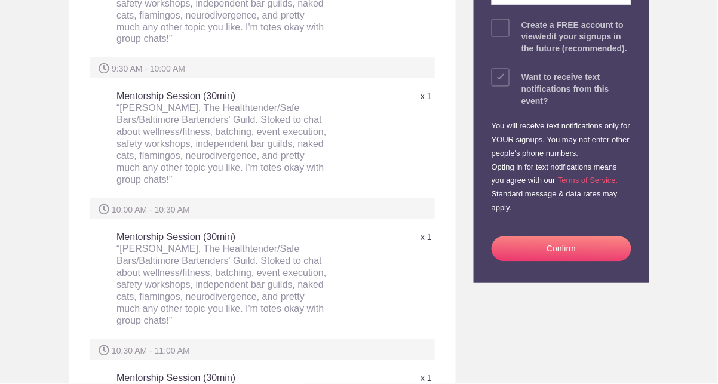
click at [559, 255] on button "Confirm" at bounding box center [561, 248] width 140 height 25
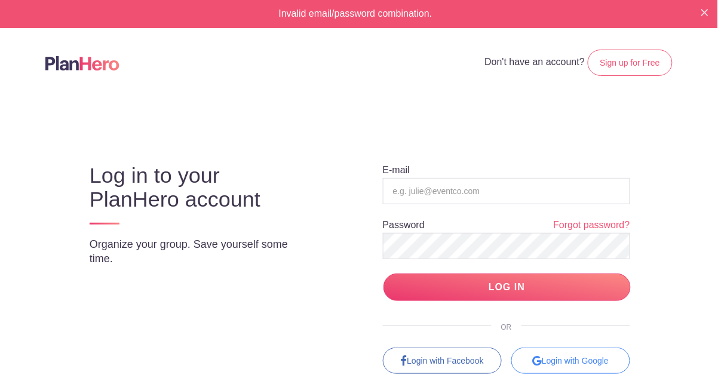
click at [278, 330] on div "Log in to your PlanHero account Organize your group. Save yourself some time. E…" at bounding box center [359, 258] width 650 height 232
click at [440, 186] on input "email" at bounding box center [506, 191] width 247 height 26
type input "[PERSON_NAME][EMAIL_ADDRESS][DOMAIN_NAME]"
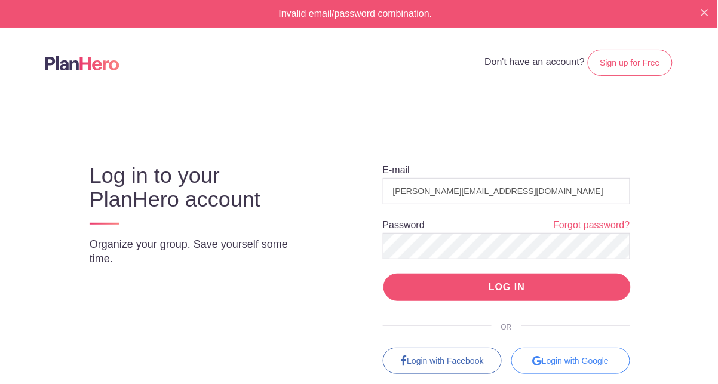
click at [537, 284] on input "LOG IN" at bounding box center [506, 287] width 247 height 28
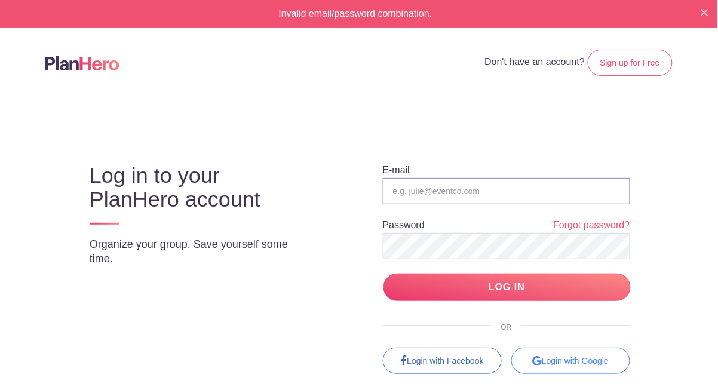
click at [605, 180] on input "email" at bounding box center [506, 191] width 247 height 26
click at [612, 223] on link "Forgot password?" at bounding box center [592, 226] width 76 height 14
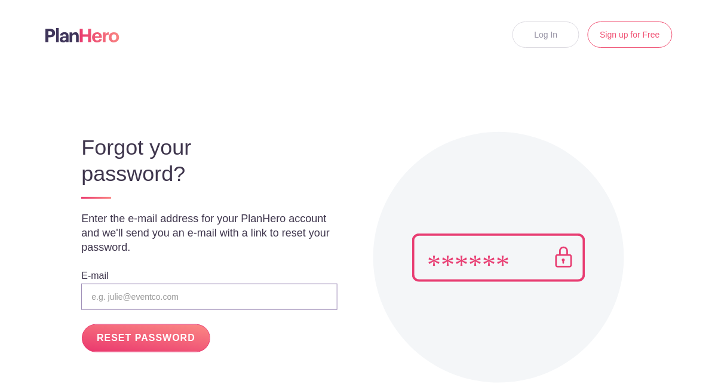
click at [134, 309] on input "email" at bounding box center [209, 297] width 256 height 26
type input "[PERSON_NAME][EMAIL_ADDRESS][DOMAIN_NAME]"
click at [82, 324] on input "RESET PASSWORD" at bounding box center [146, 338] width 128 height 28
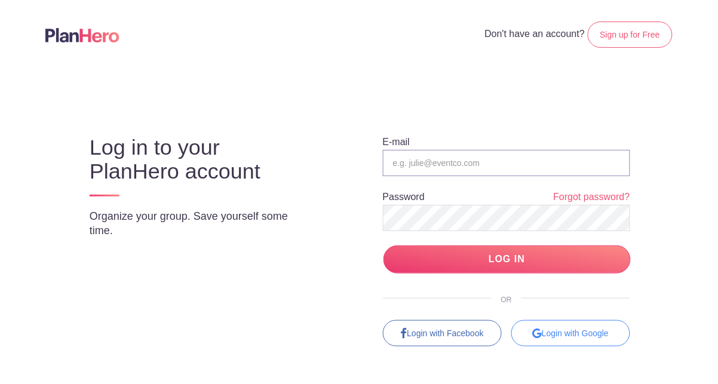
type input "[PERSON_NAME][EMAIL_ADDRESS][DOMAIN_NAME]"
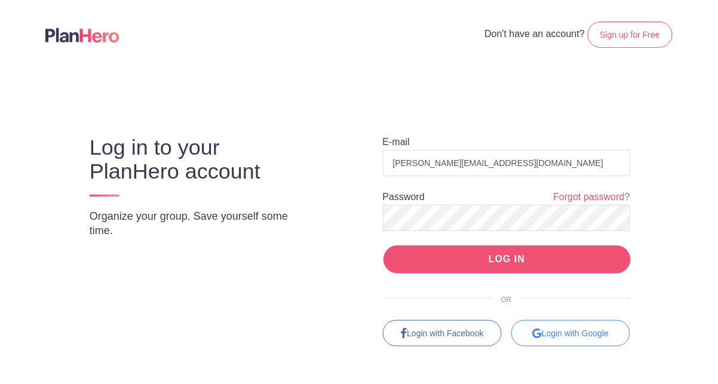
click at [503, 266] on input "LOG IN" at bounding box center [506, 259] width 247 height 28
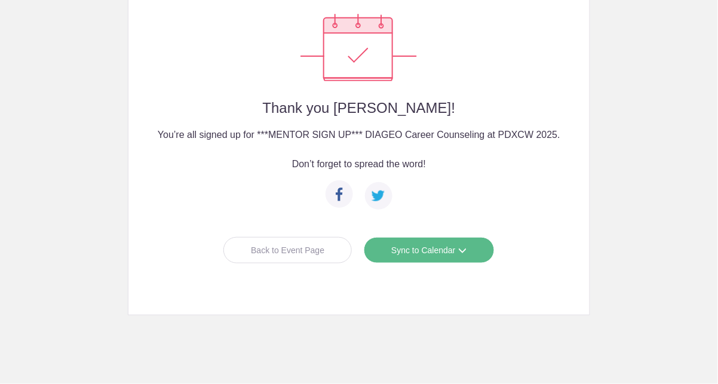
scroll to position [116, 0]
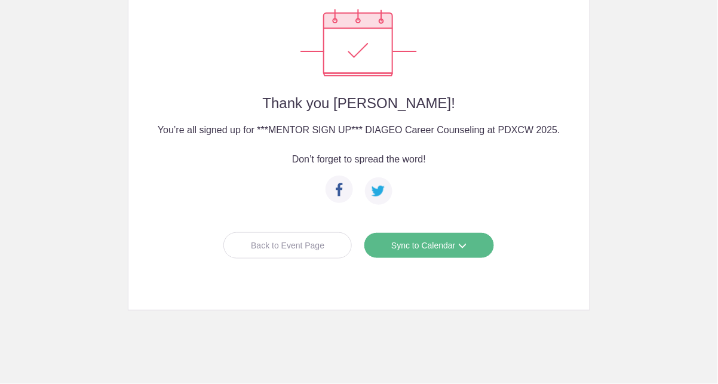
click at [434, 238] on link "Sync to Calendar" at bounding box center [429, 245] width 130 height 26
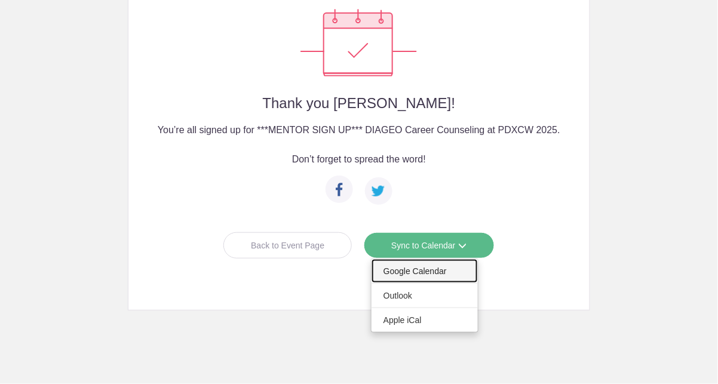
click at [434, 266] on link "Google Calendar" at bounding box center [424, 271] width 106 height 24
